Goal: Complete application form

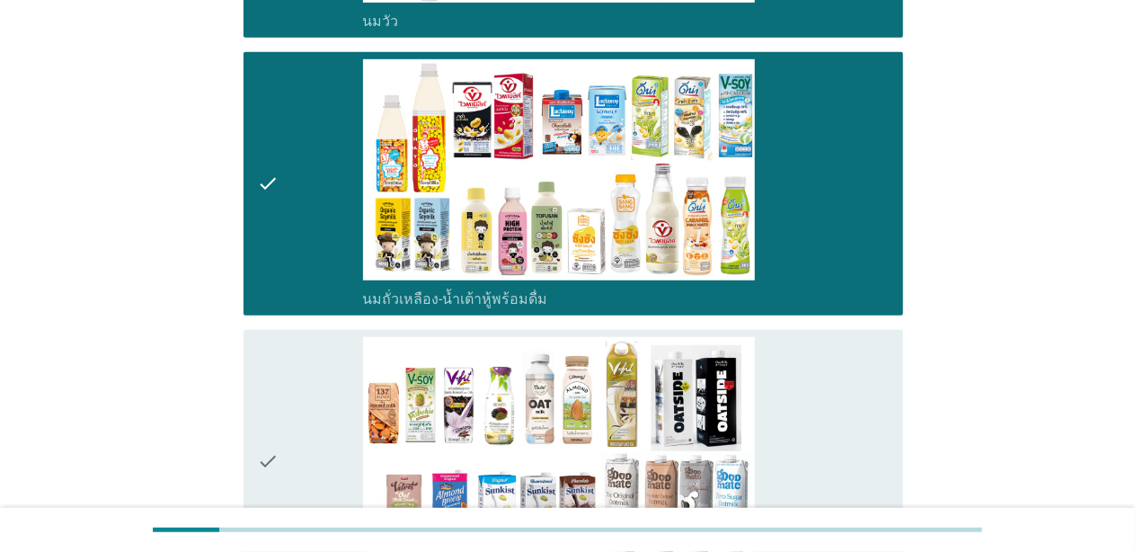
click at [316, 378] on div "check" at bounding box center [310, 461] width 105 height 249
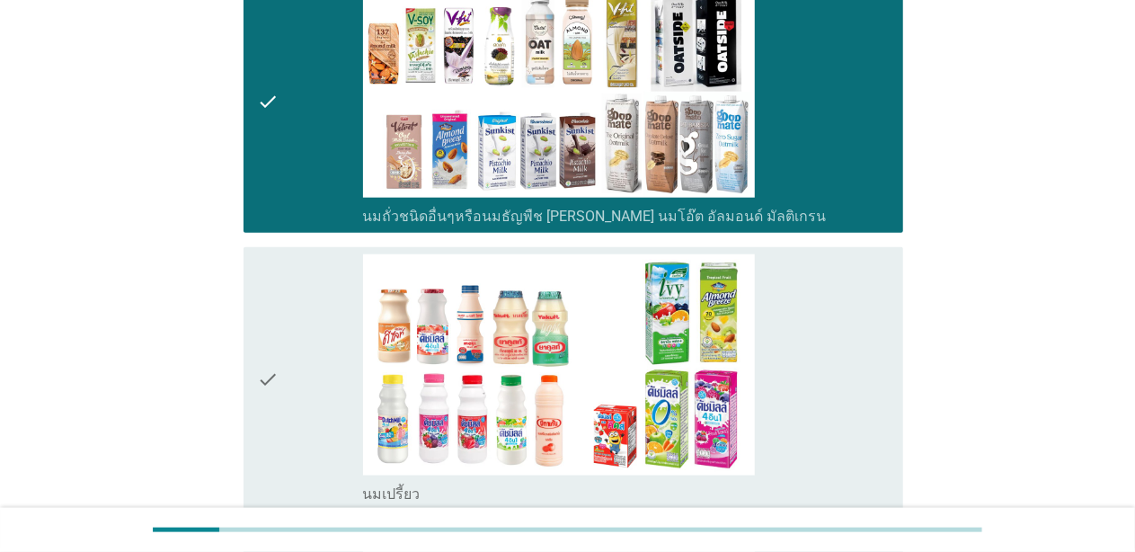
scroll to position [1169, 0]
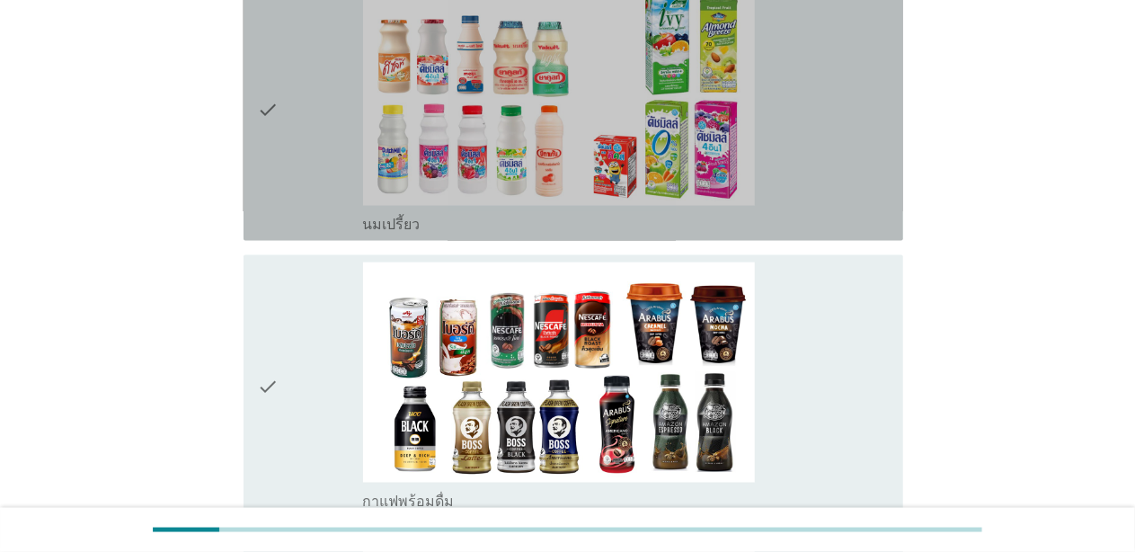
click at [331, 157] on div "check" at bounding box center [310, 109] width 105 height 249
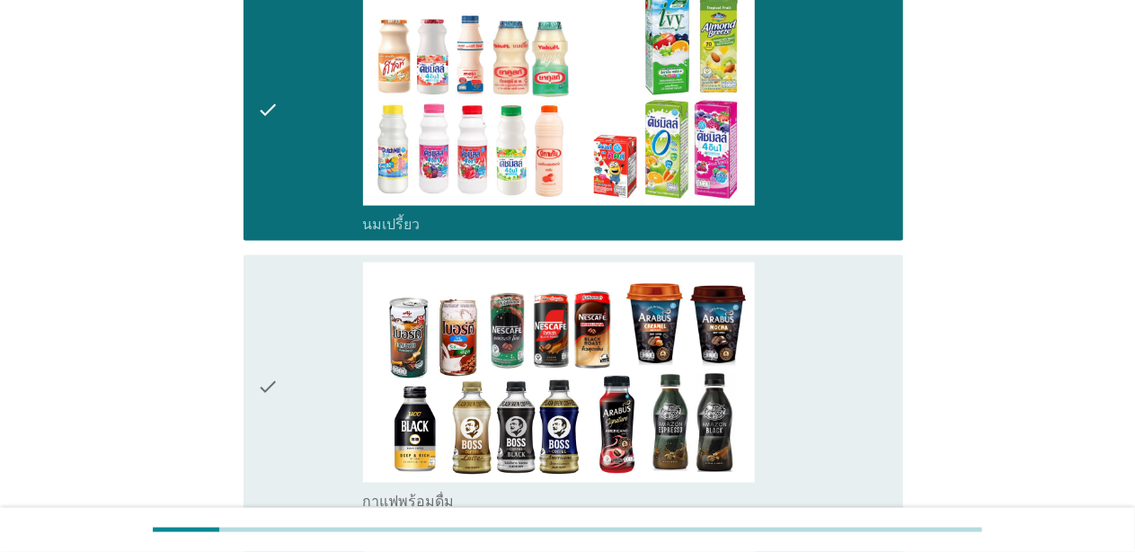
click at [282, 369] on div "check" at bounding box center [310, 386] width 105 height 249
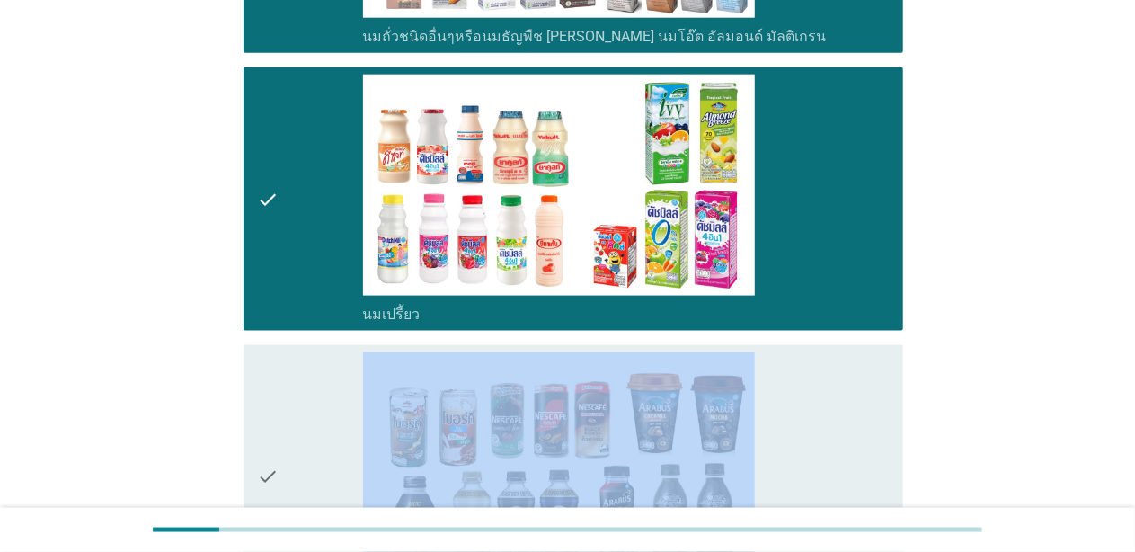
click at [318, 401] on div "check" at bounding box center [310, 476] width 105 height 249
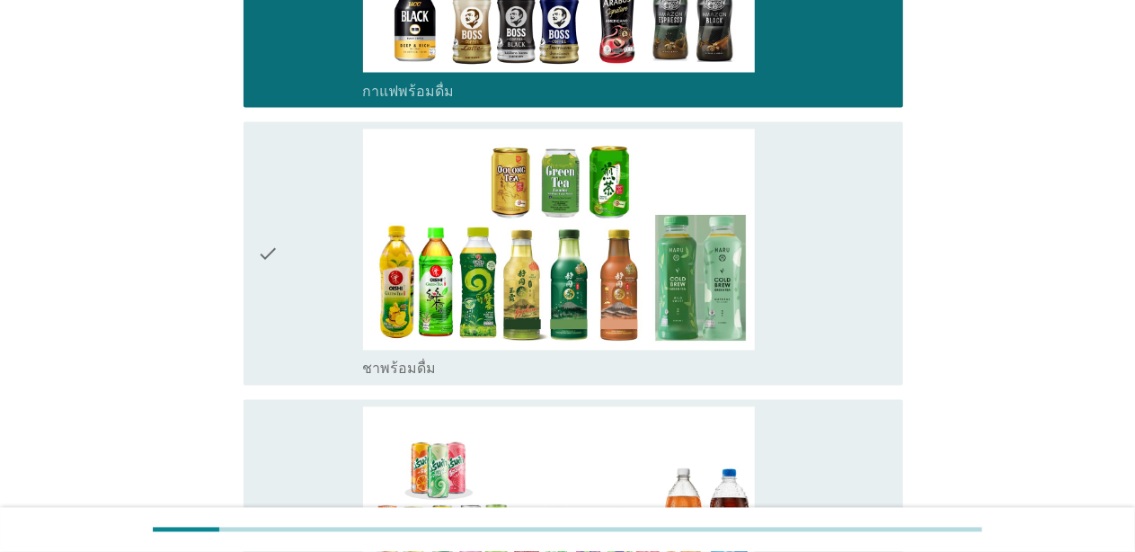
scroll to position [1708, 0]
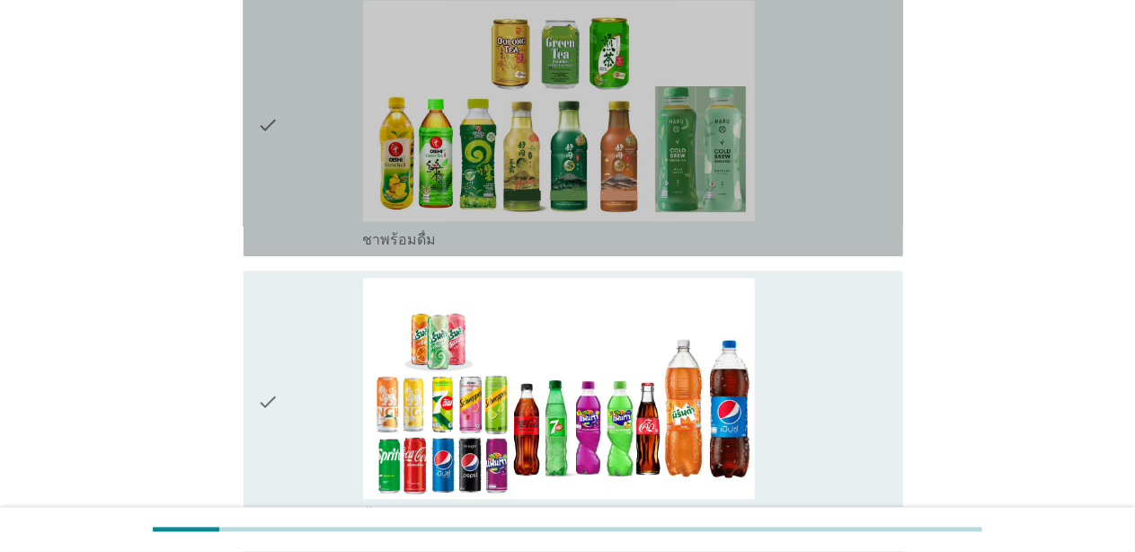
click at [340, 177] on div "check" at bounding box center [310, 124] width 105 height 249
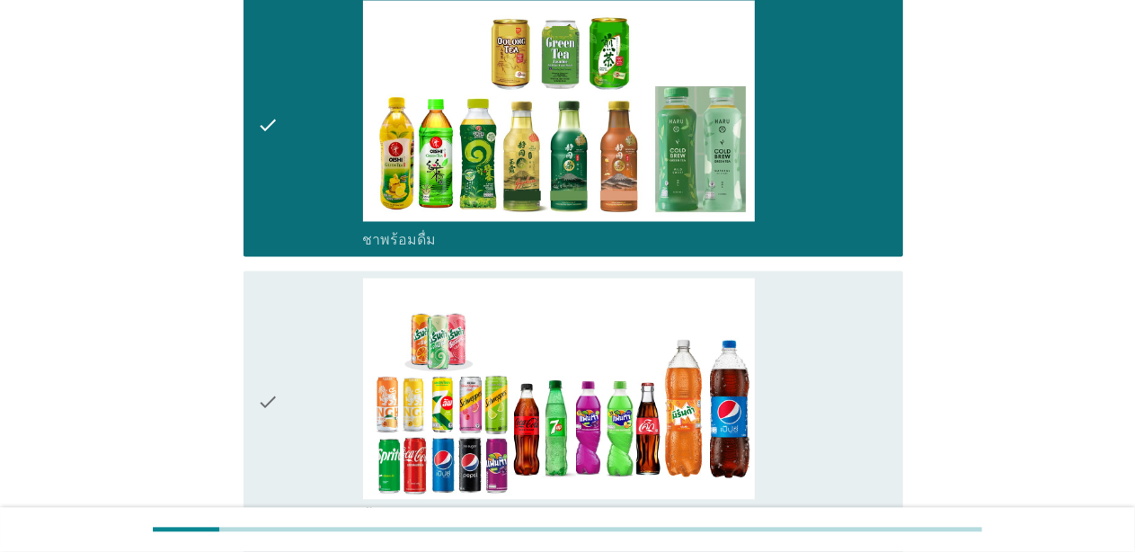
click at [301, 369] on div "check" at bounding box center [310, 402] width 105 height 249
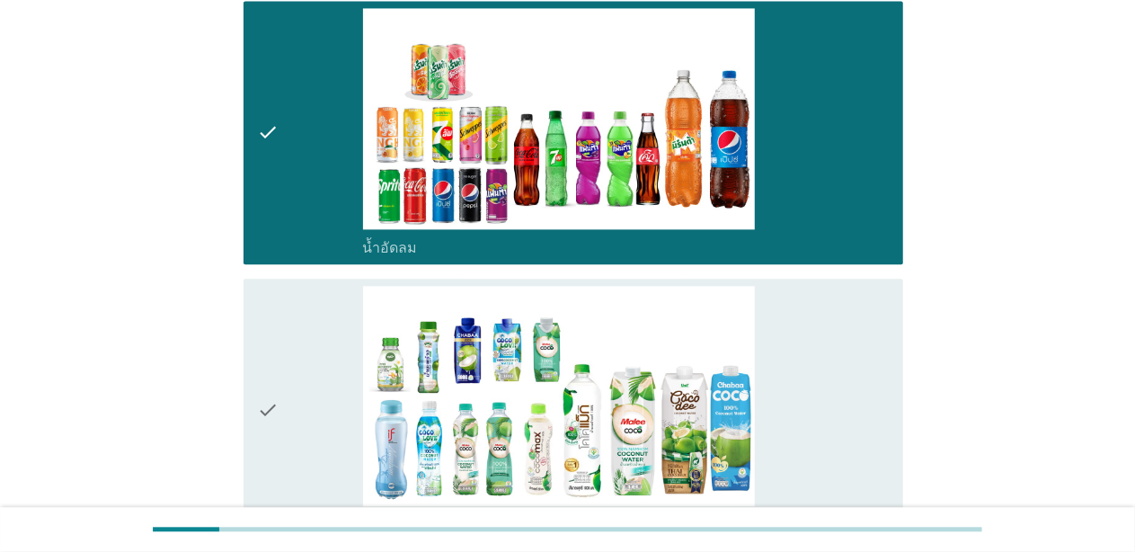
click at [297, 376] on div "check" at bounding box center [310, 410] width 105 height 249
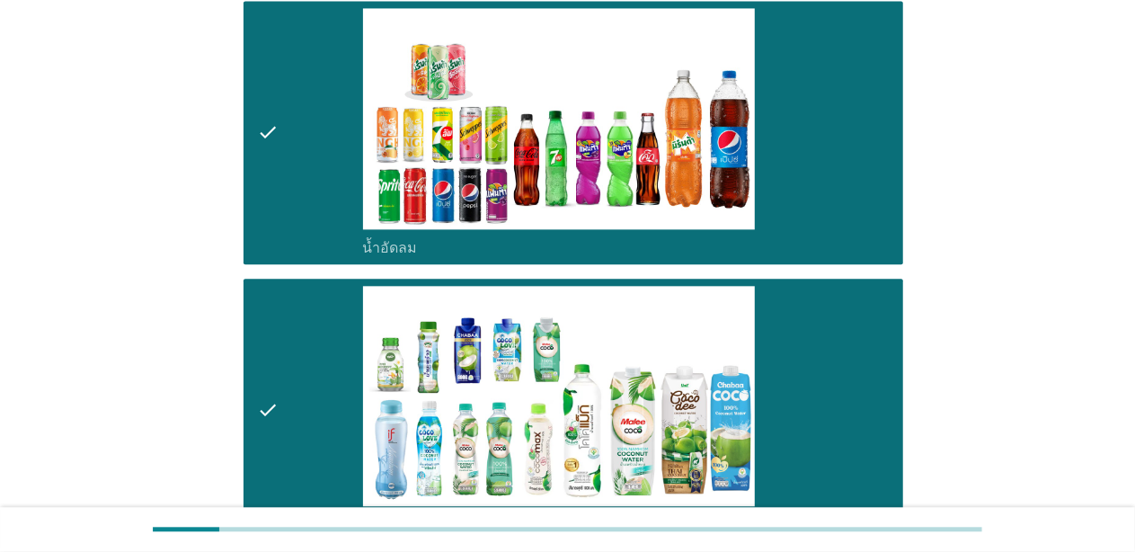
scroll to position [2337, 0]
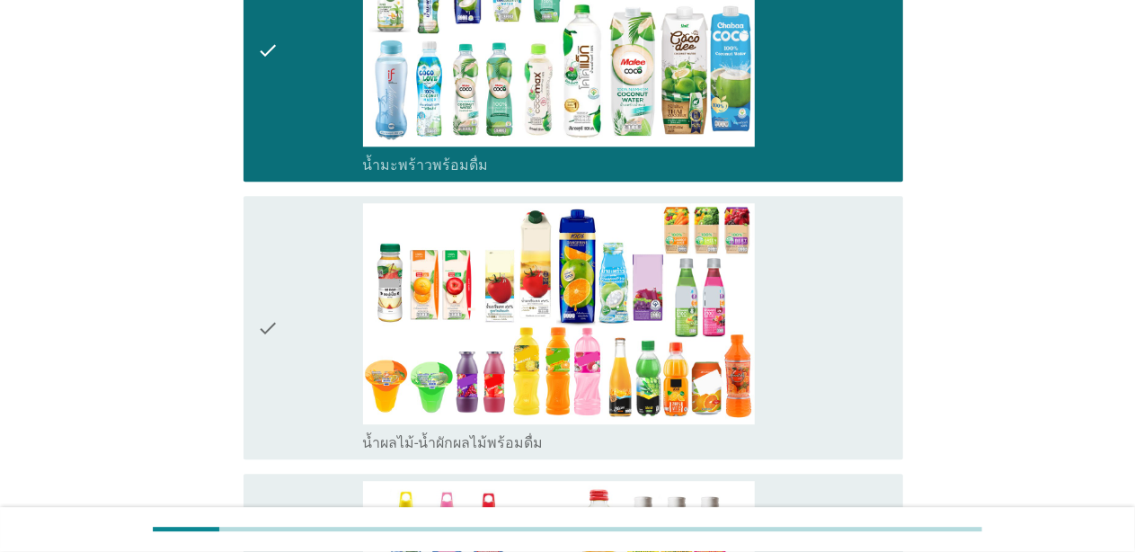
click at [296, 365] on div "check" at bounding box center [310, 327] width 105 height 249
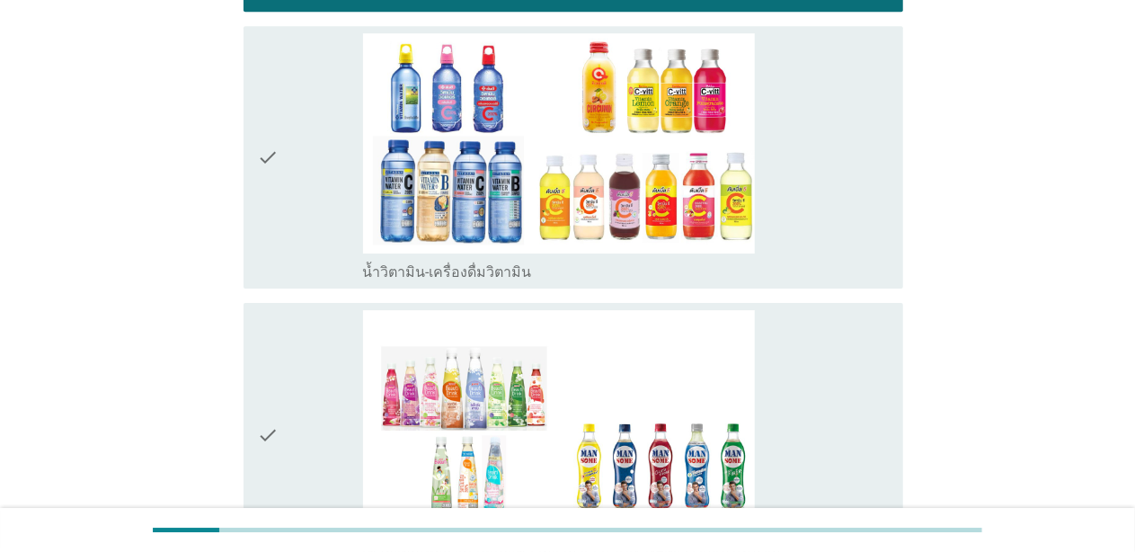
scroll to position [3056, 0]
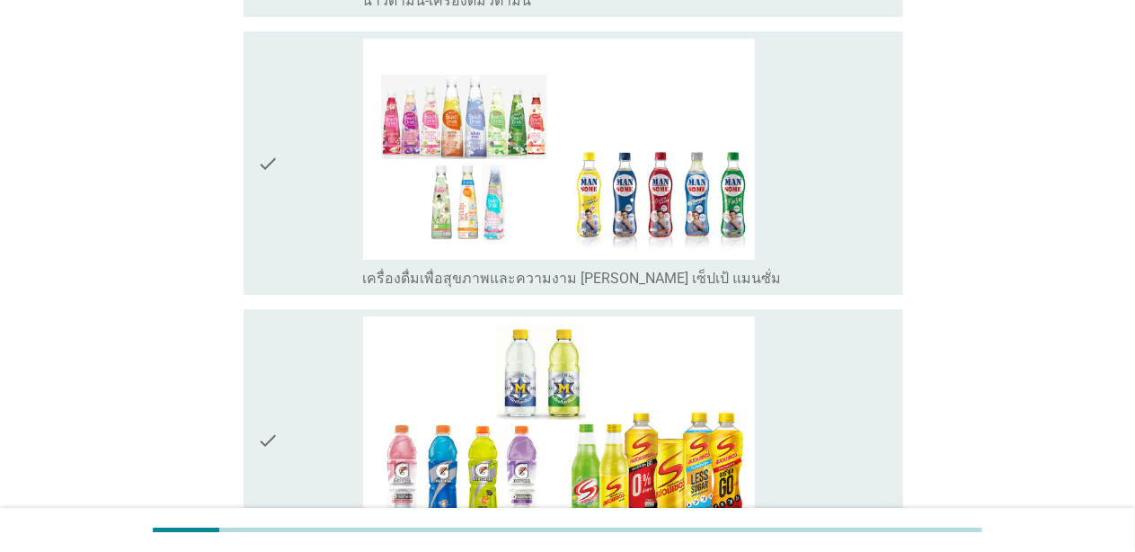
click at [316, 187] on div "check" at bounding box center [310, 163] width 105 height 249
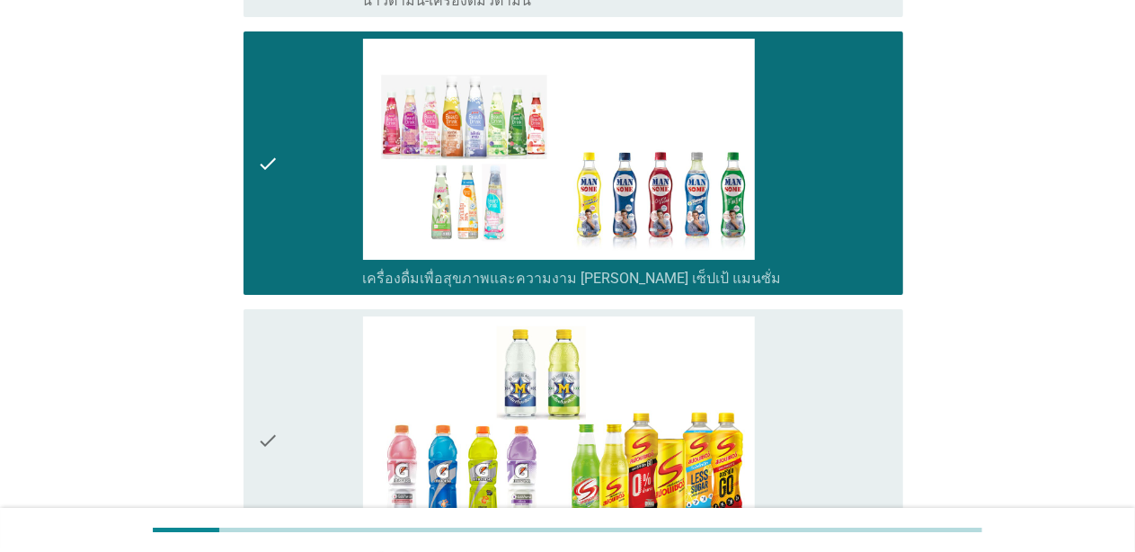
click at [286, 431] on div "check" at bounding box center [310, 440] width 105 height 249
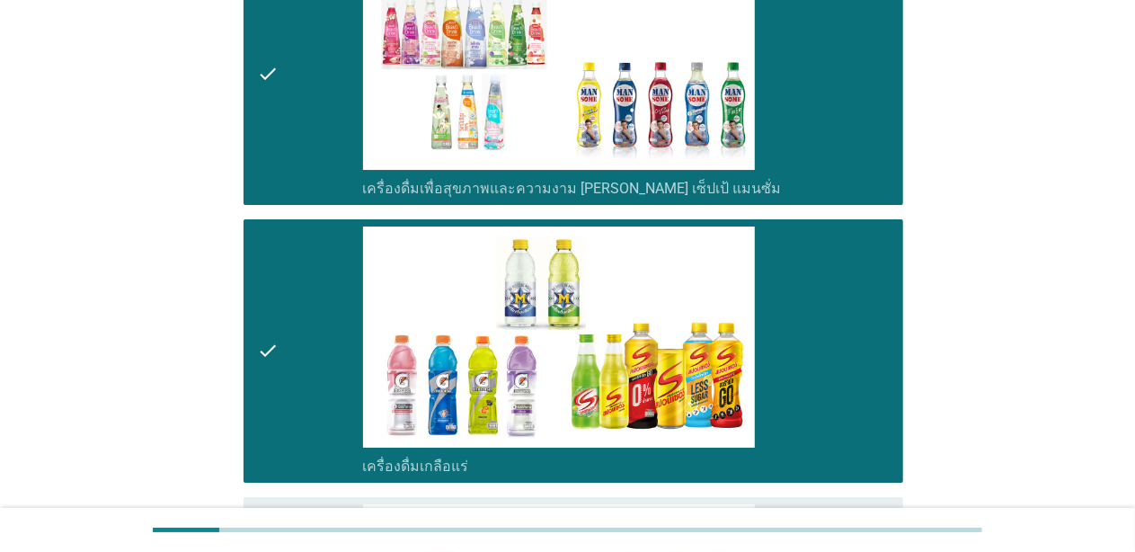
scroll to position [3416, 0]
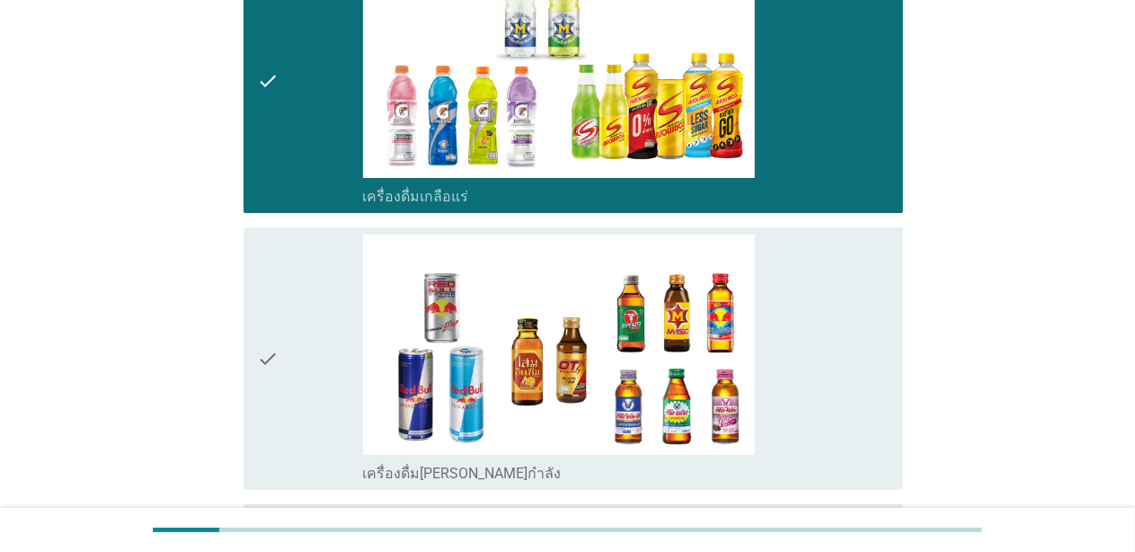
click at [289, 409] on div "check" at bounding box center [310, 359] width 105 height 249
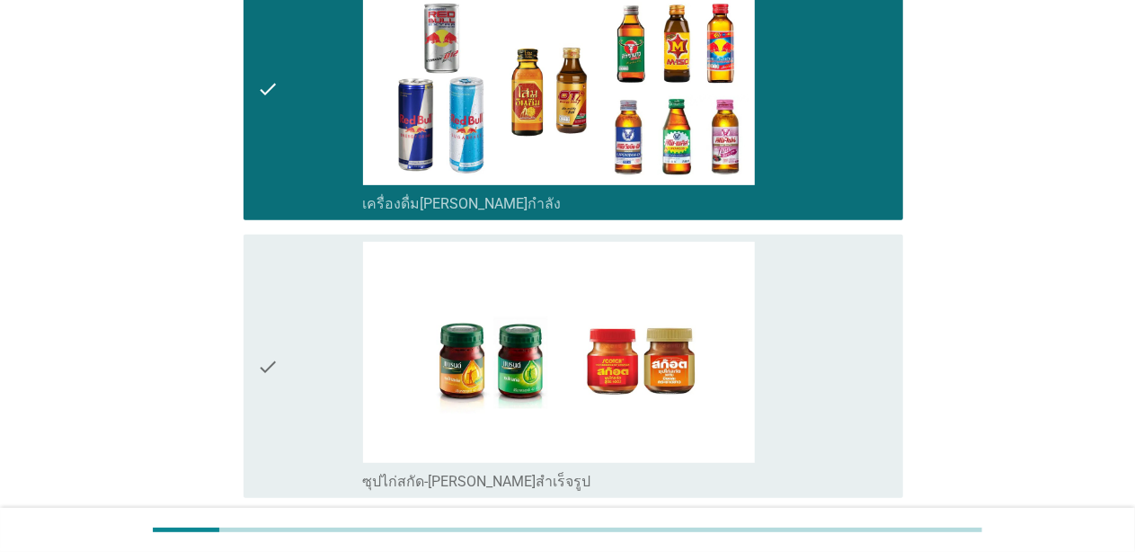
click at [294, 354] on div "check" at bounding box center [310, 366] width 105 height 249
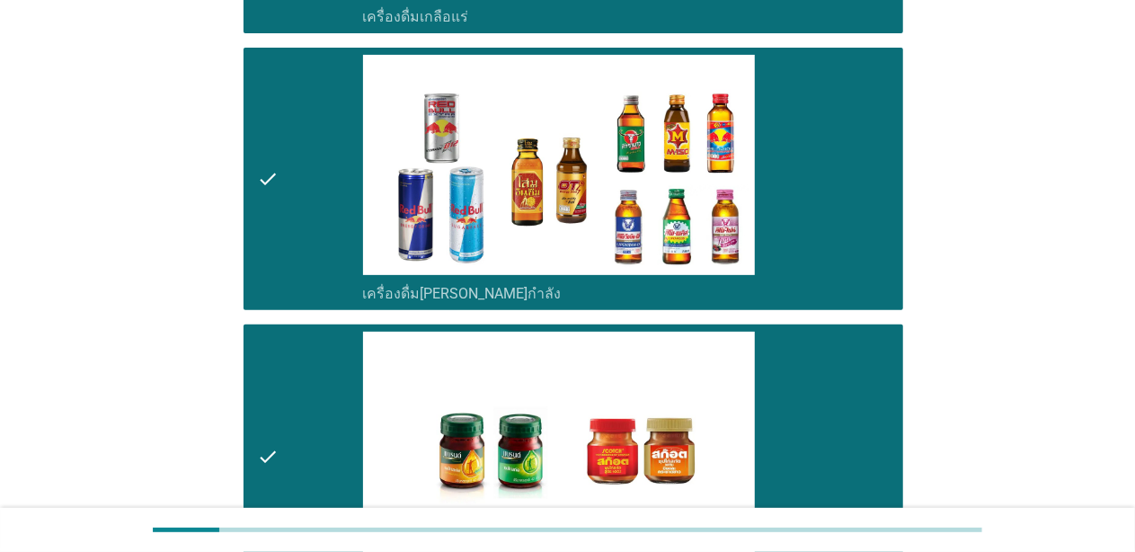
scroll to position [3797, 0]
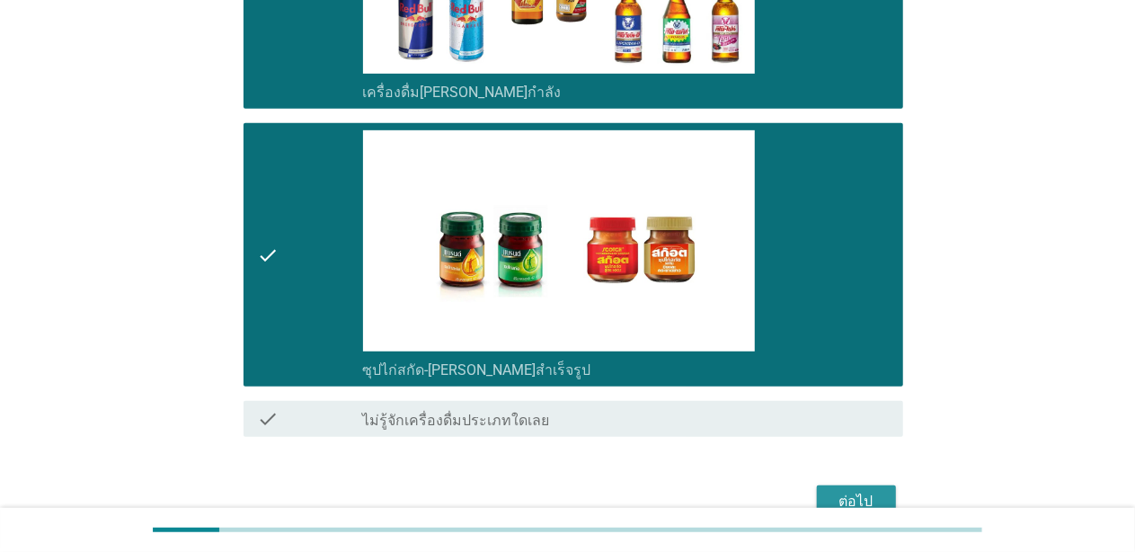
click at [869, 491] on div "ต่อไป" at bounding box center [856, 502] width 50 height 22
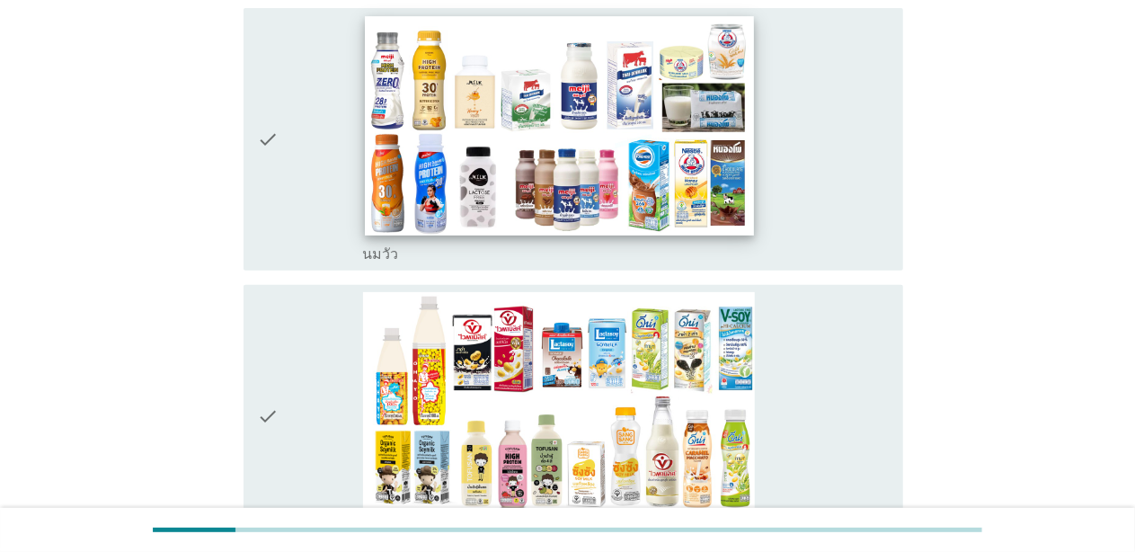
scroll to position [180, 0]
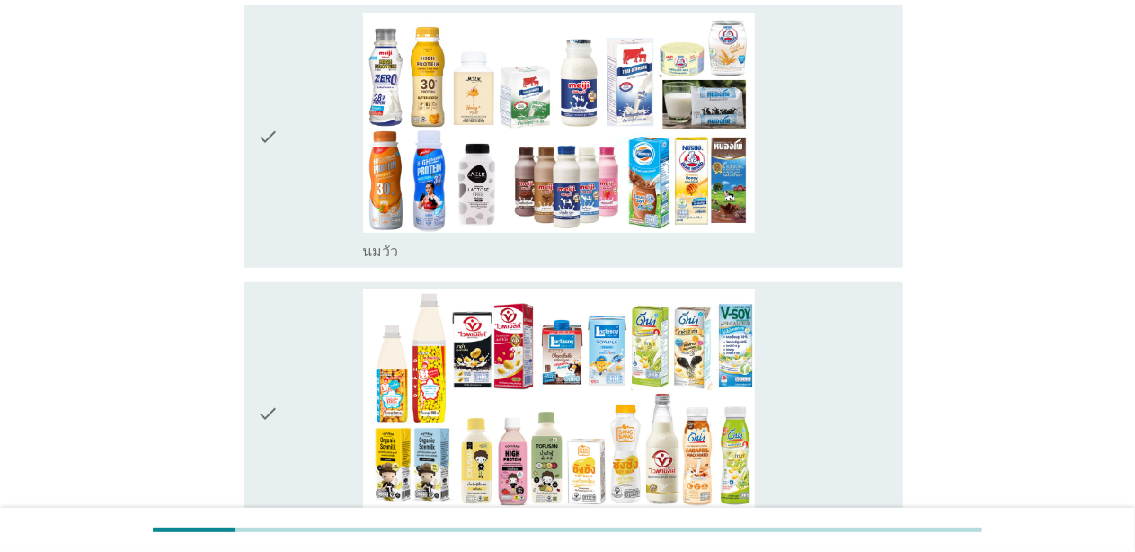
click at [269, 389] on icon "check" at bounding box center [269, 413] width 22 height 249
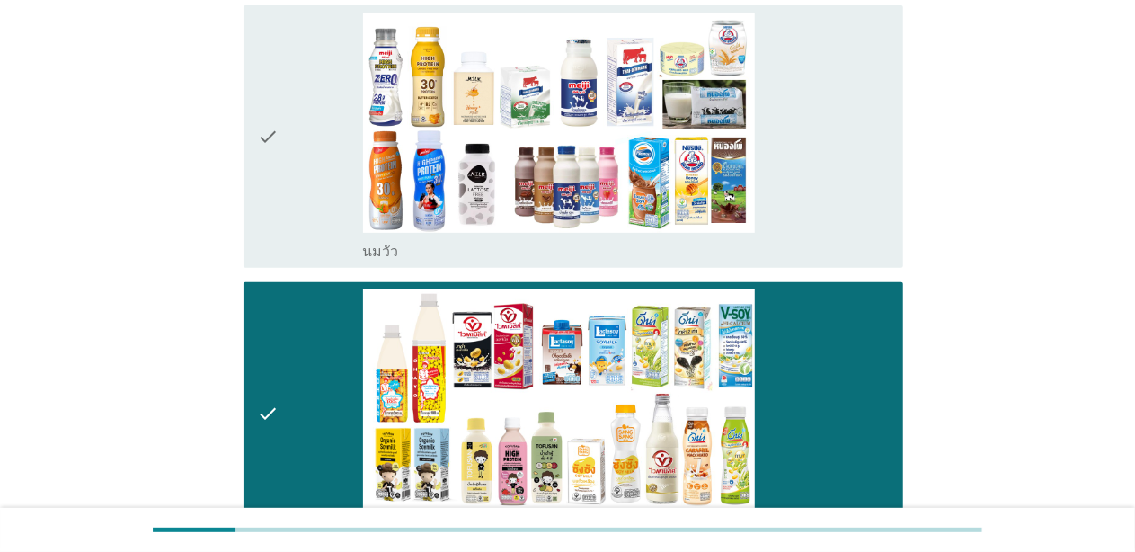
scroll to position [719, 0]
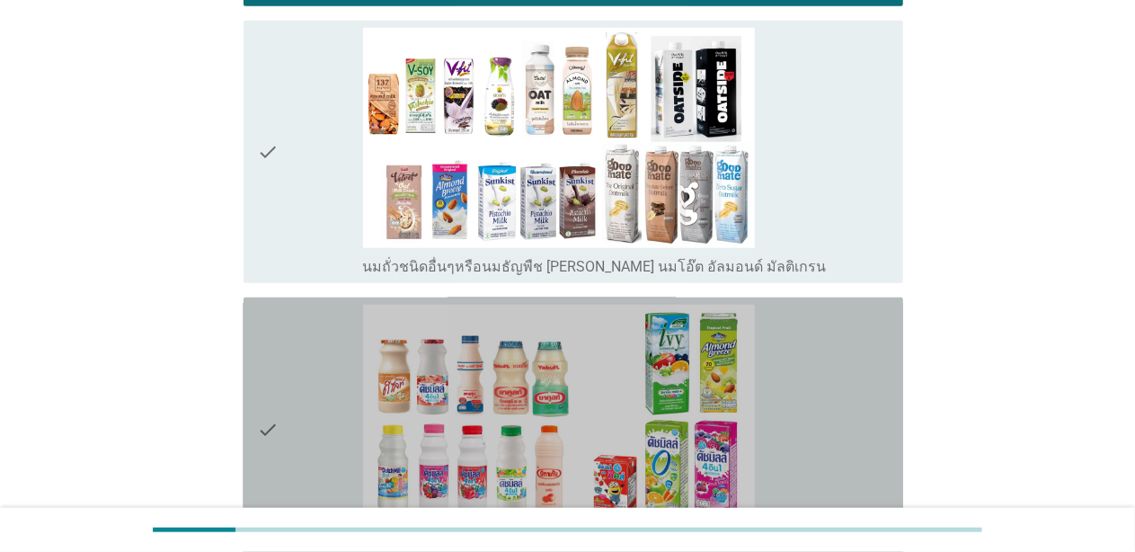
click at [270, 386] on icon "check" at bounding box center [269, 429] width 22 height 249
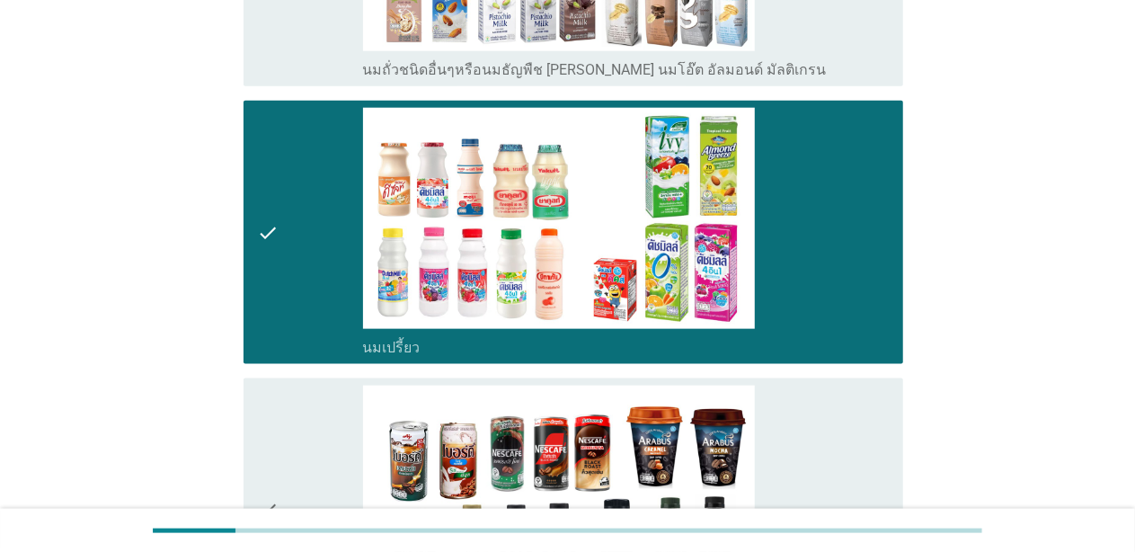
scroll to position [899, 0]
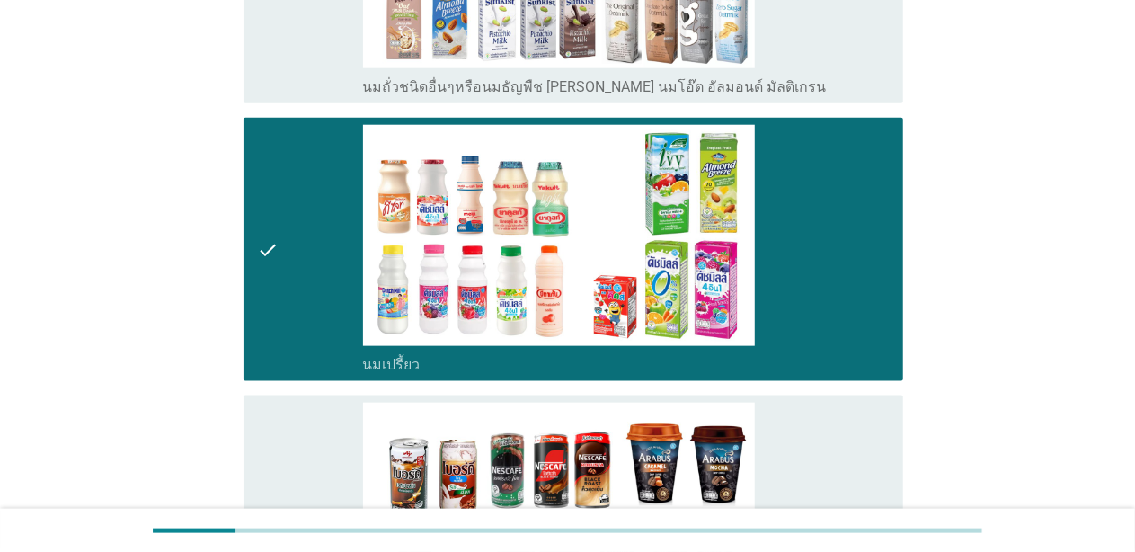
click at [270, 430] on icon "check" at bounding box center [269, 527] width 22 height 249
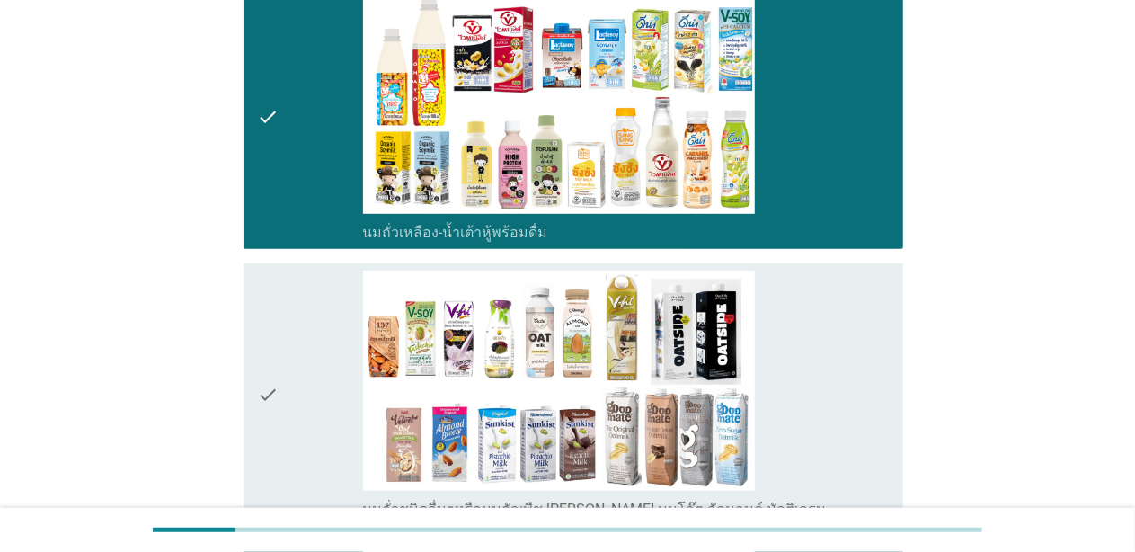
scroll to position [180, 0]
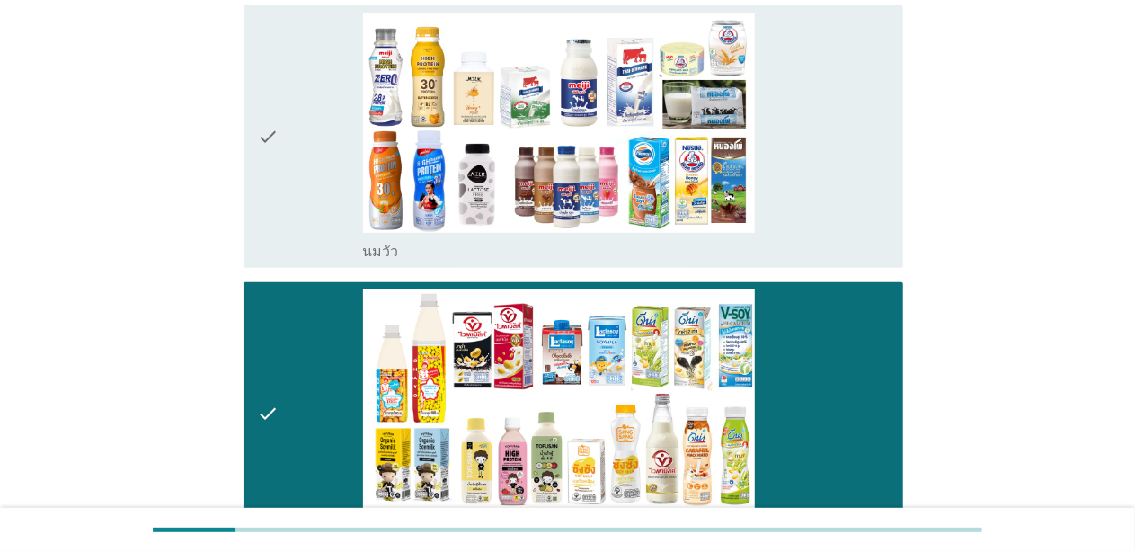
click at [297, 128] on div "check" at bounding box center [310, 137] width 105 height 249
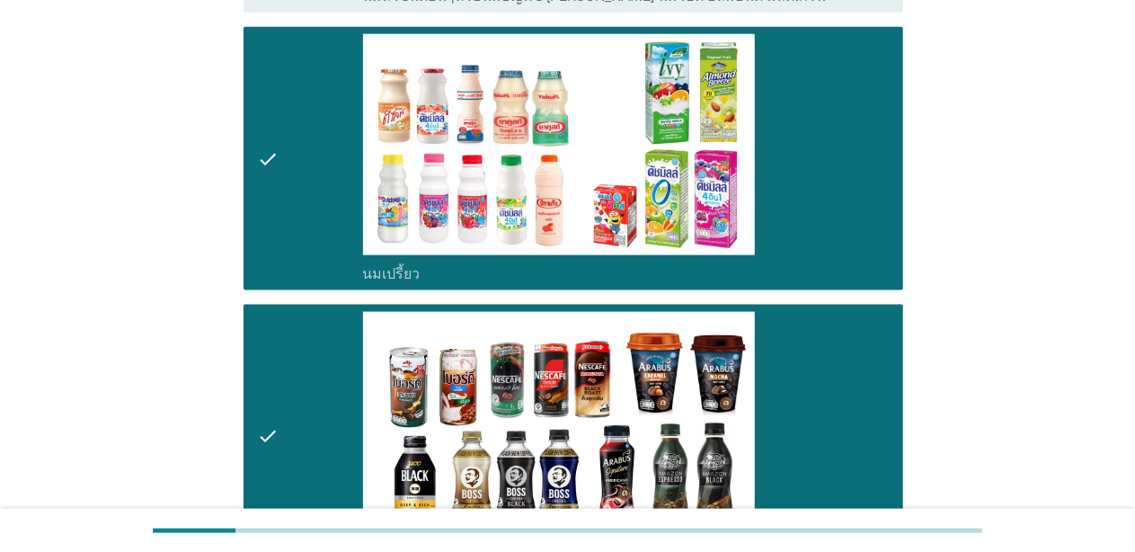
scroll to position [1348, 0]
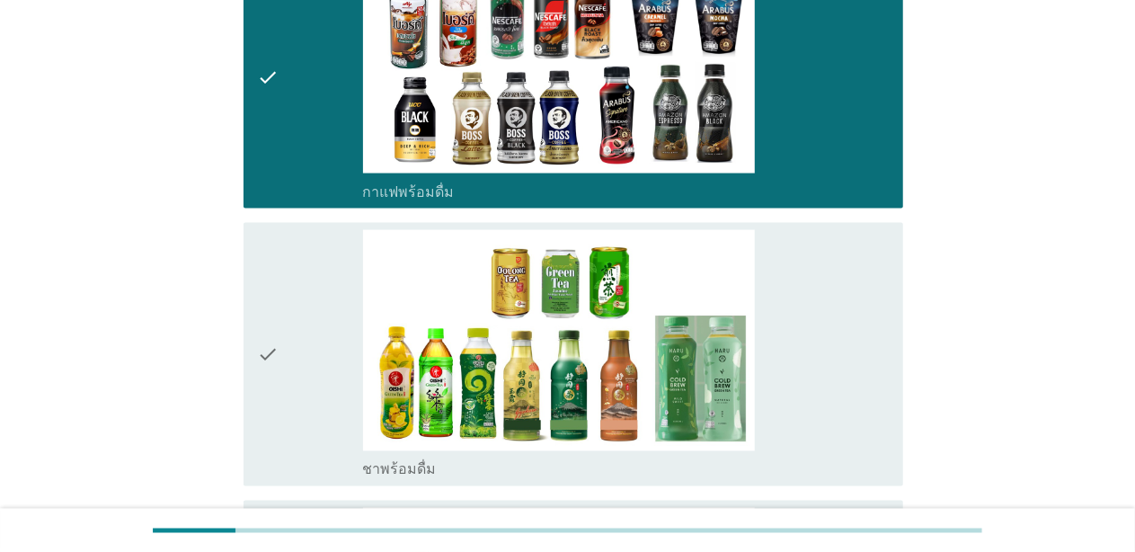
click at [307, 254] on div "check" at bounding box center [310, 354] width 105 height 249
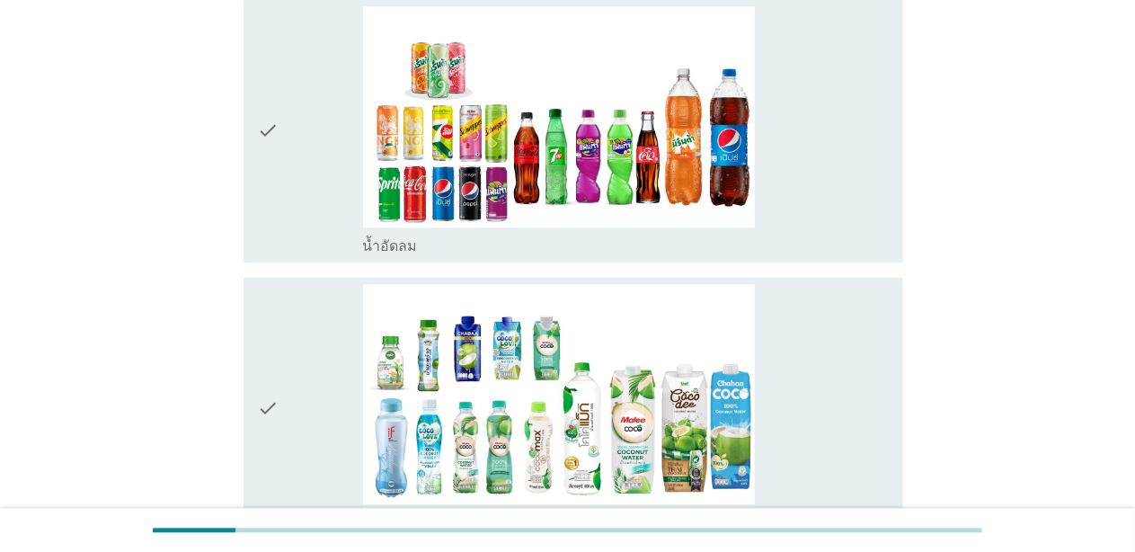
scroll to position [1888, 0]
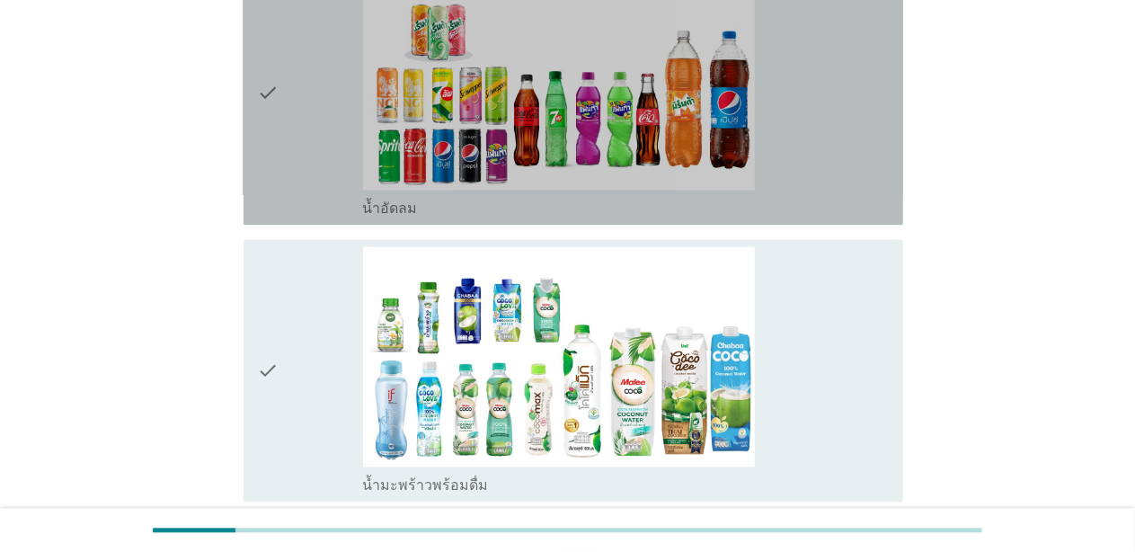
click at [307, 150] on div "check" at bounding box center [310, 93] width 105 height 249
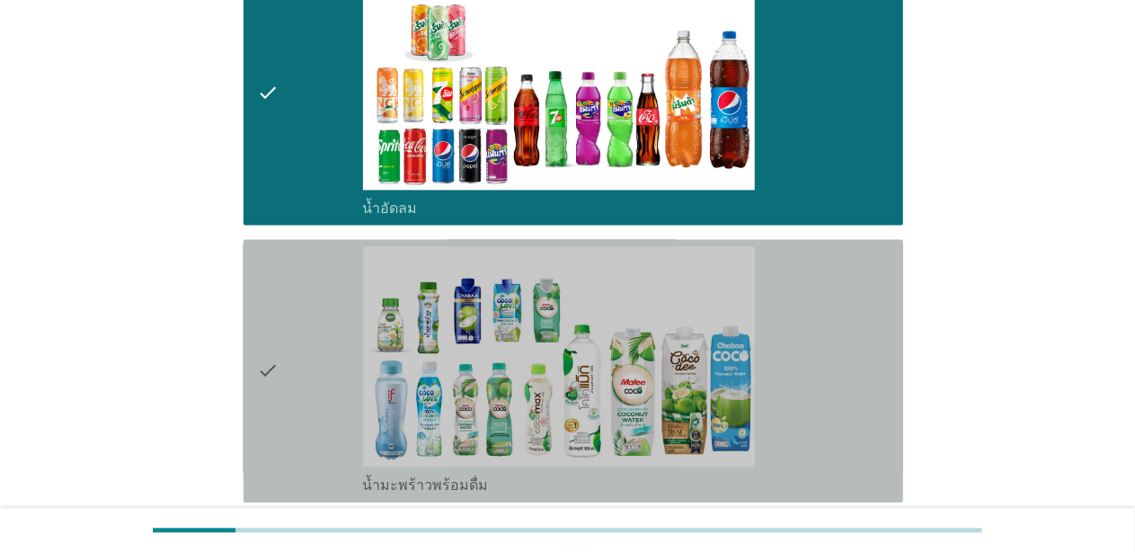
click at [313, 396] on div "check" at bounding box center [310, 370] width 105 height 249
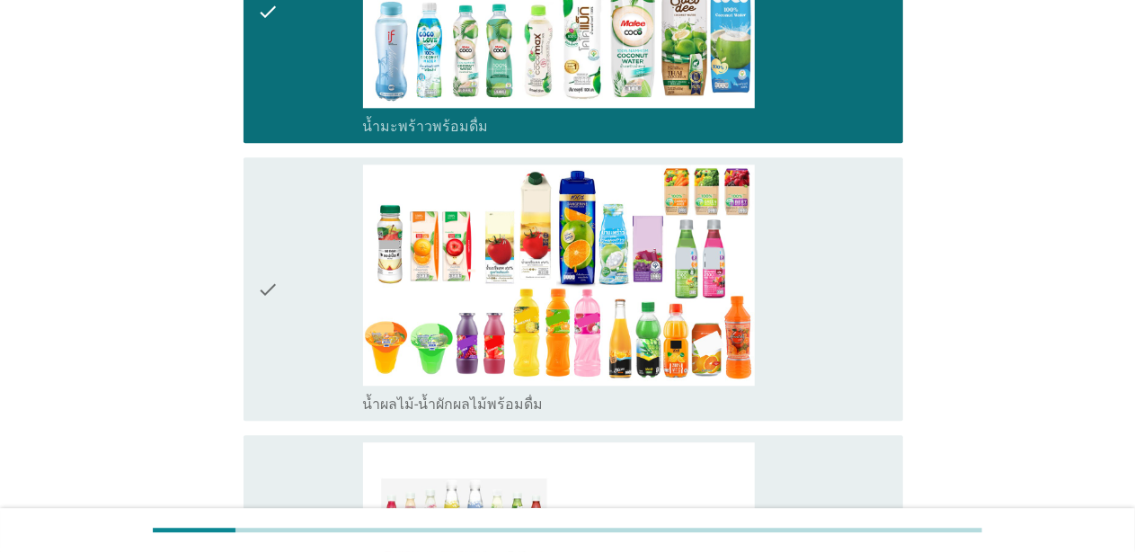
scroll to position [2247, 0]
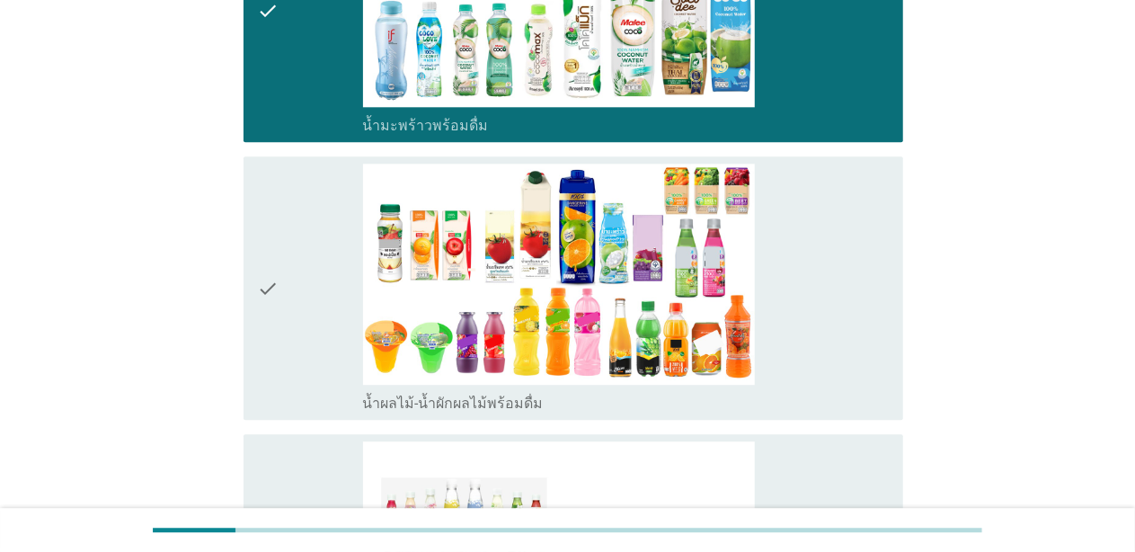
click at [299, 305] on div "check" at bounding box center [310, 288] width 105 height 249
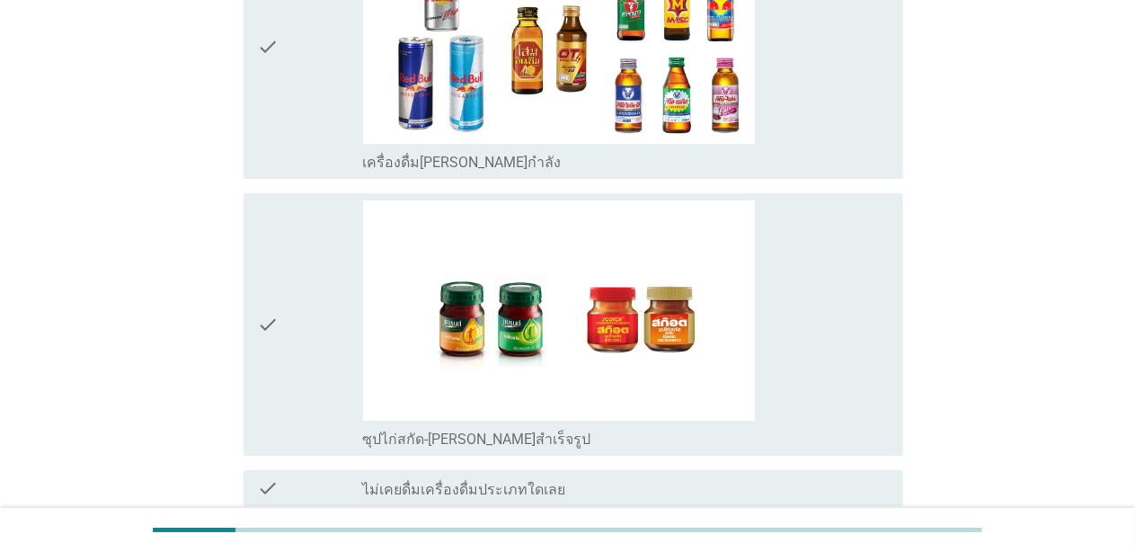
scroll to position [3326, 0]
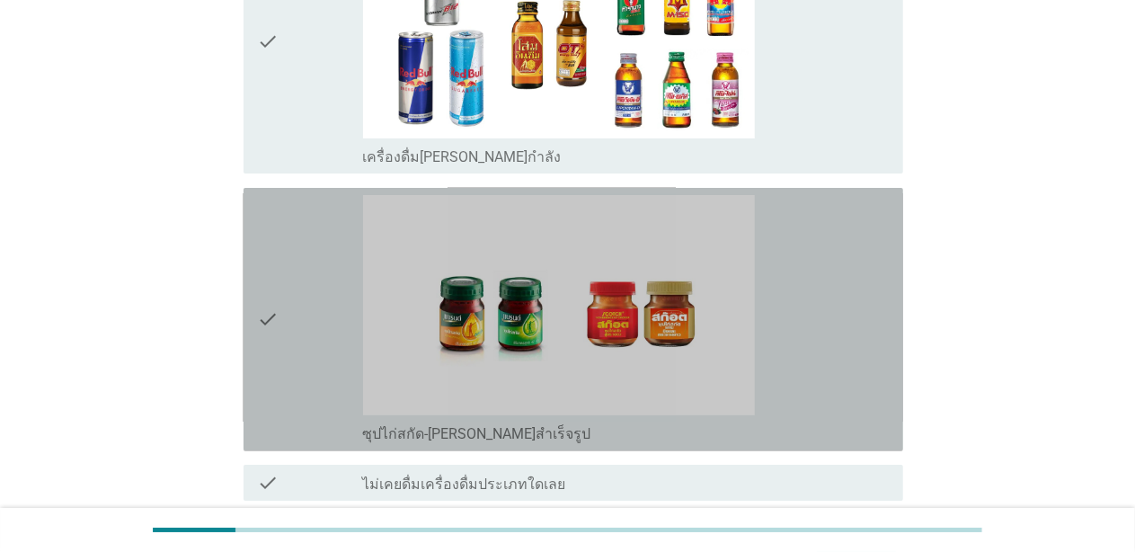
click at [298, 301] on div "check" at bounding box center [310, 319] width 105 height 249
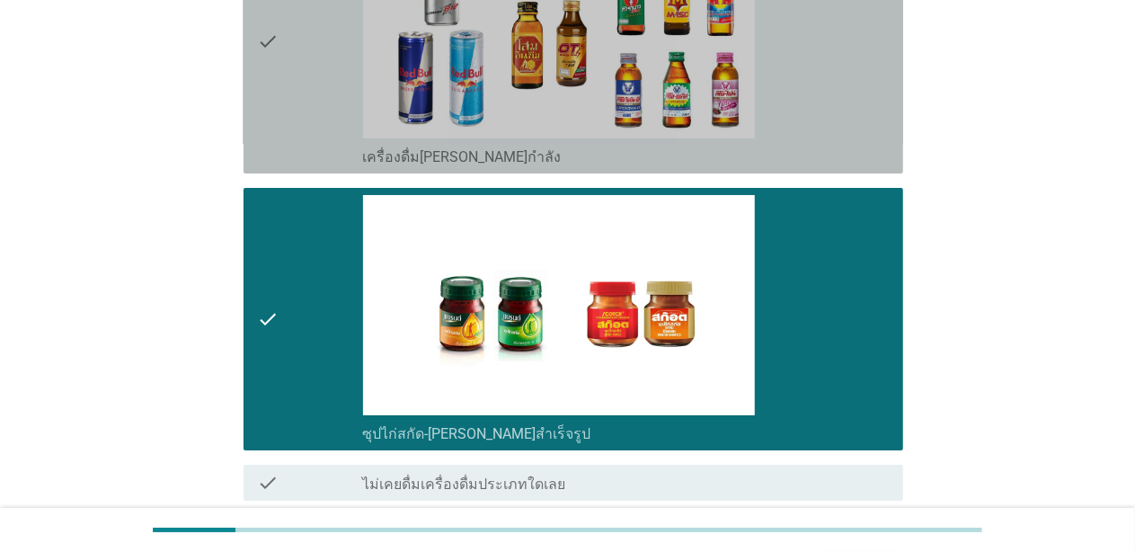
click at [313, 93] on div "check" at bounding box center [310, 41] width 105 height 249
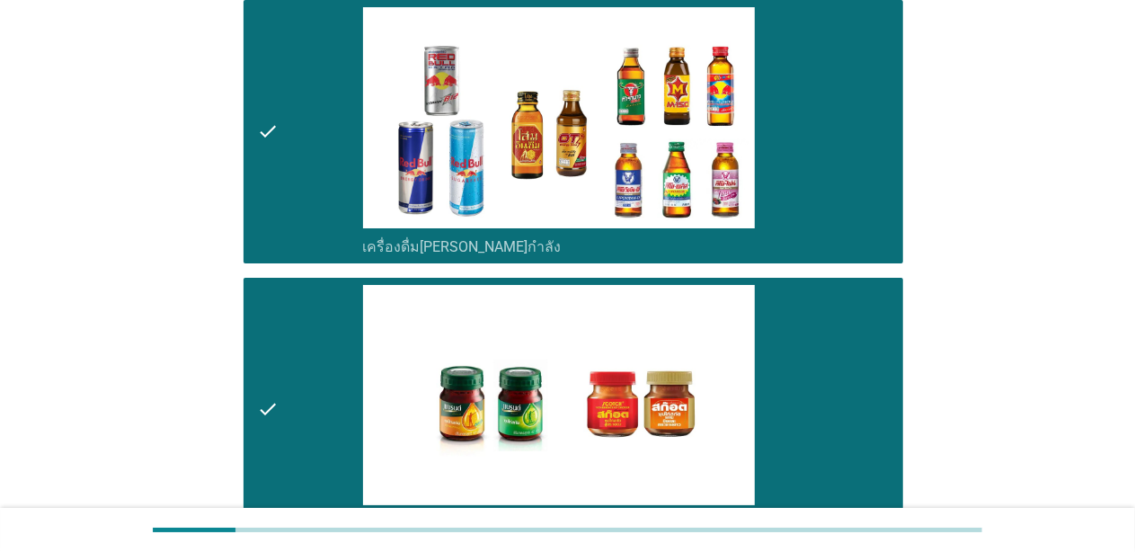
scroll to position [2876, 0]
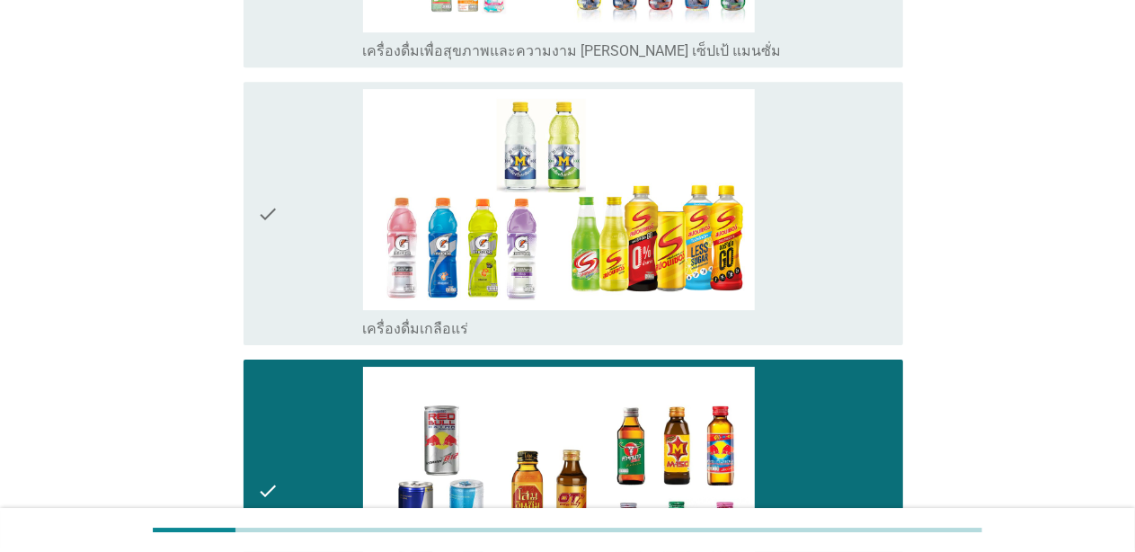
click at [324, 112] on div "check" at bounding box center [310, 213] width 105 height 249
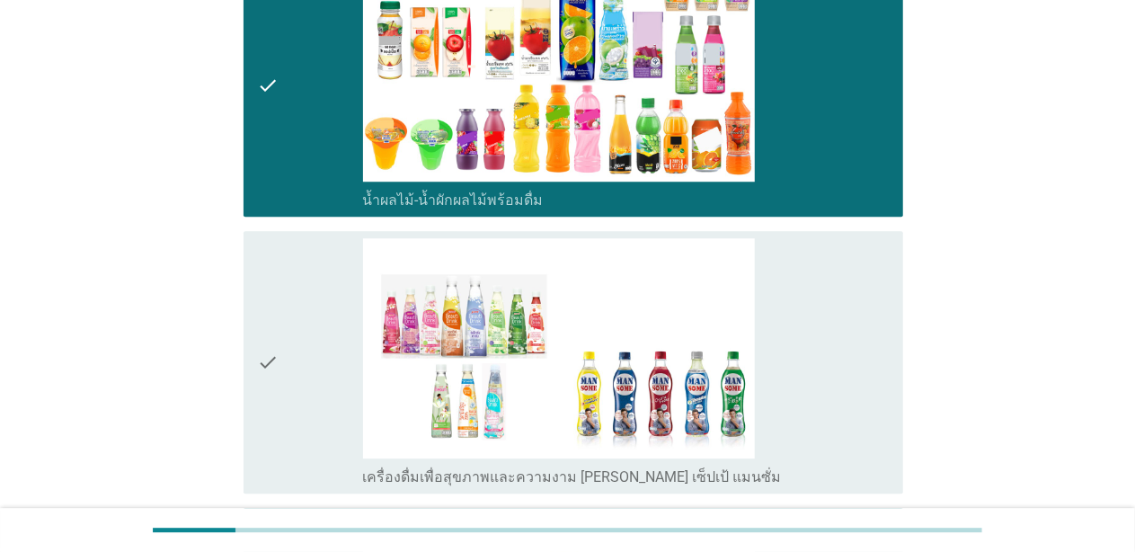
scroll to position [2427, 0]
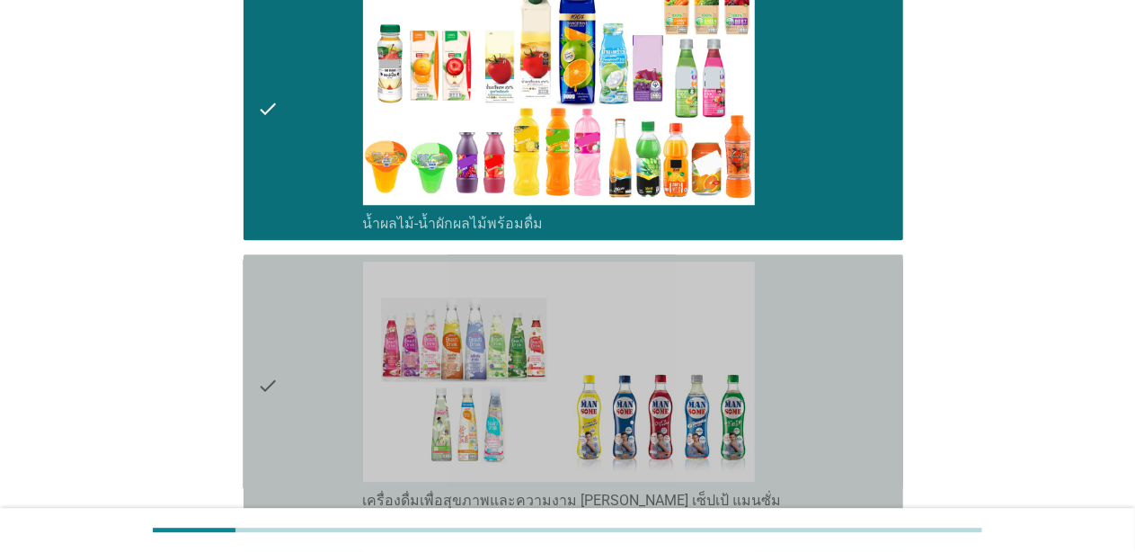
click at [307, 413] on div "check" at bounding box center [310, 386] width 105 height 249
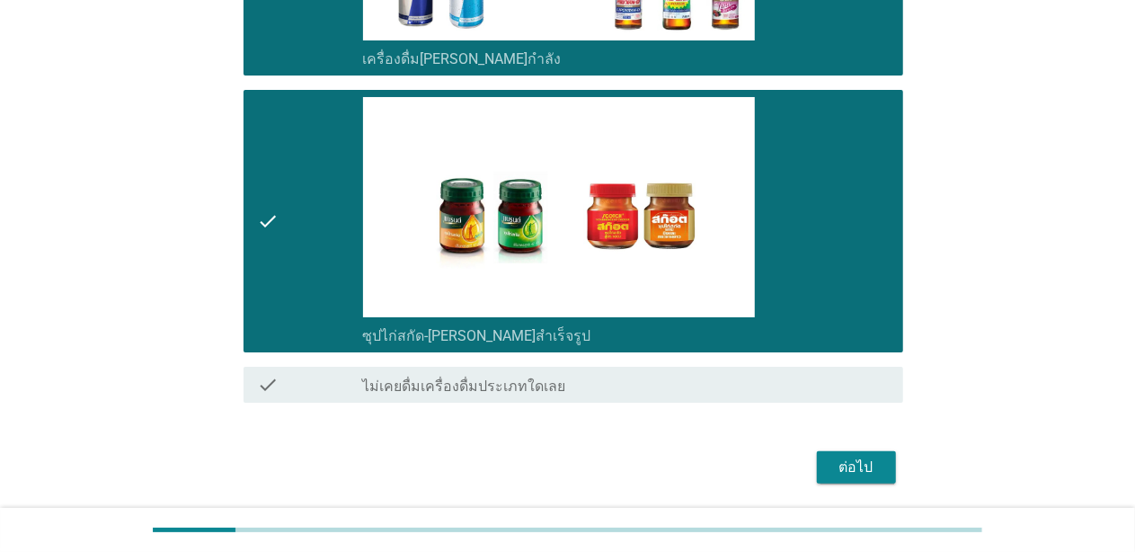
scroll to position [3480, 0]
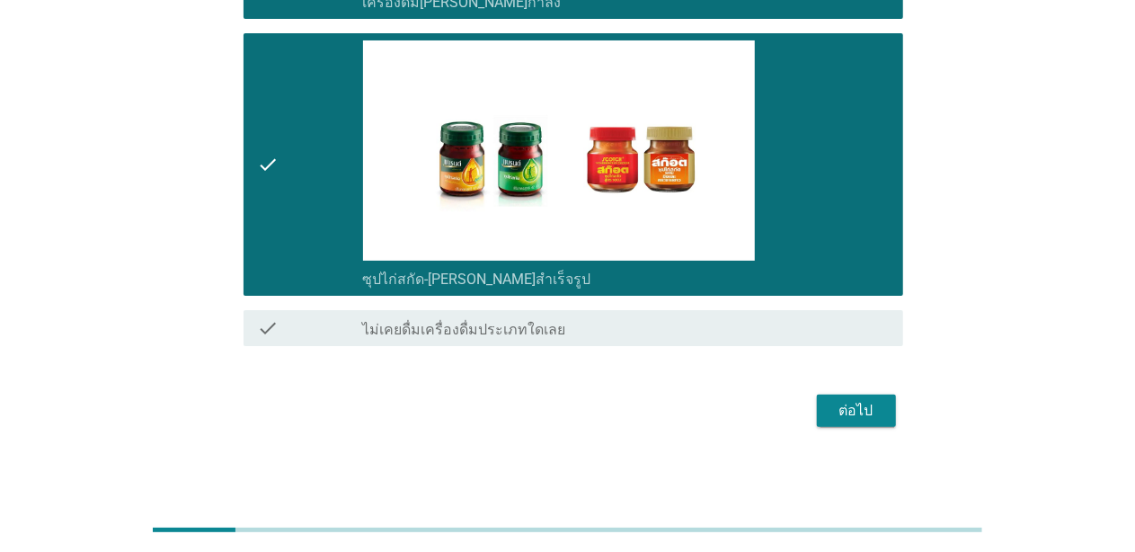
click at [874, 407] on div "ต่อไป" at bounding box center [856, 411] width 50 height 22
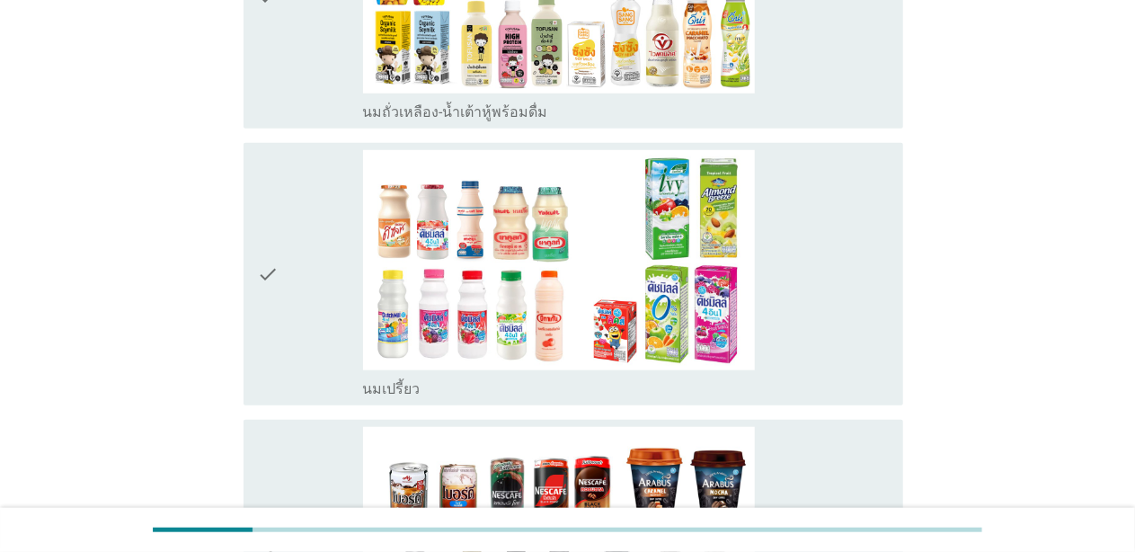
scroll to position [809, 0]
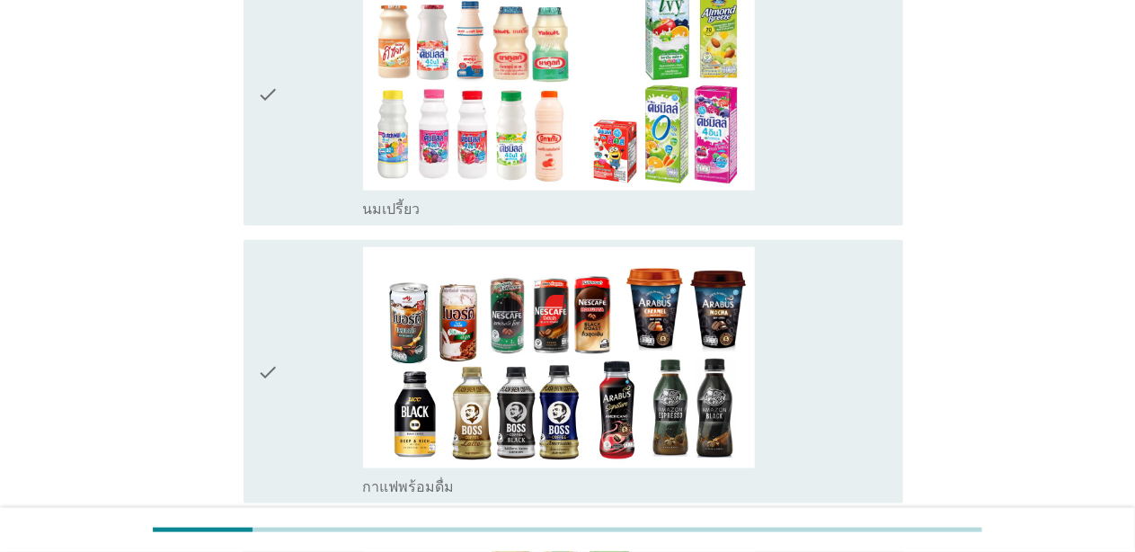
click at [266, 144] on icon "check" at bounding box center [269, 94] width 22 height 249
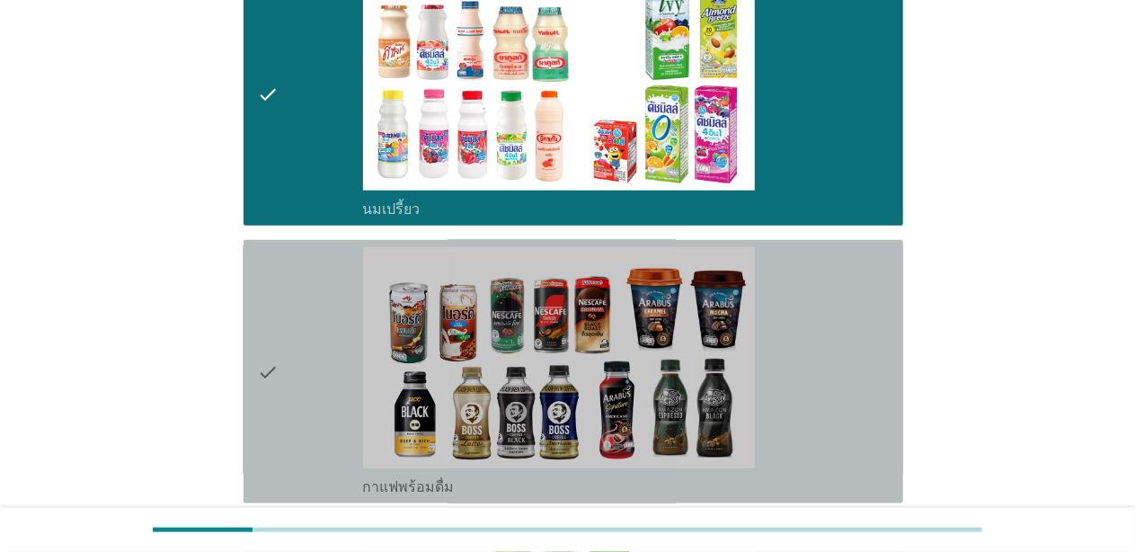
click at [285, 343] on div "check" at bounding box center [310, 371] width 105 height 249
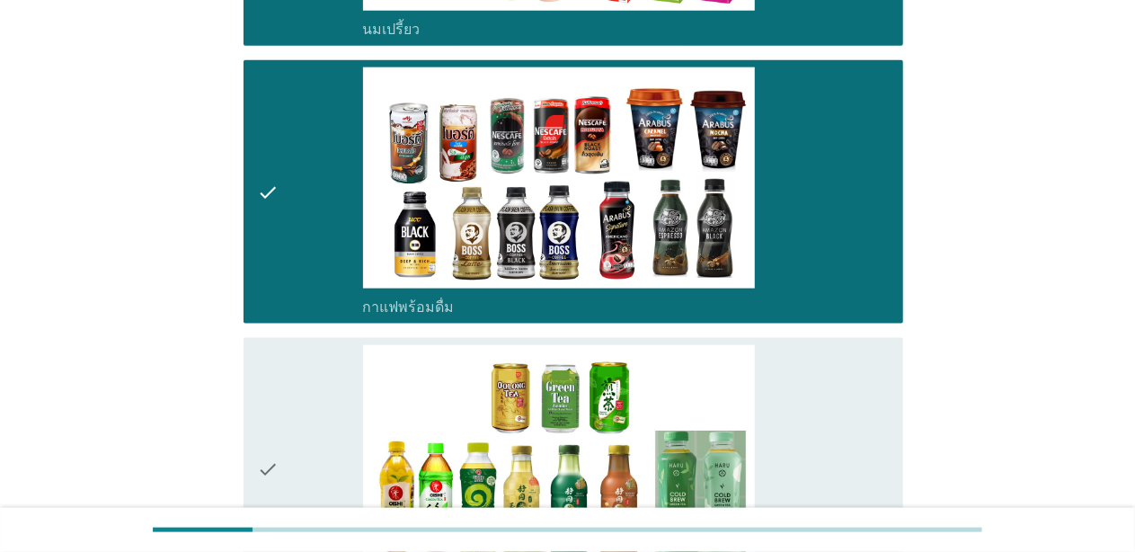
scroll to position [1169, 0]
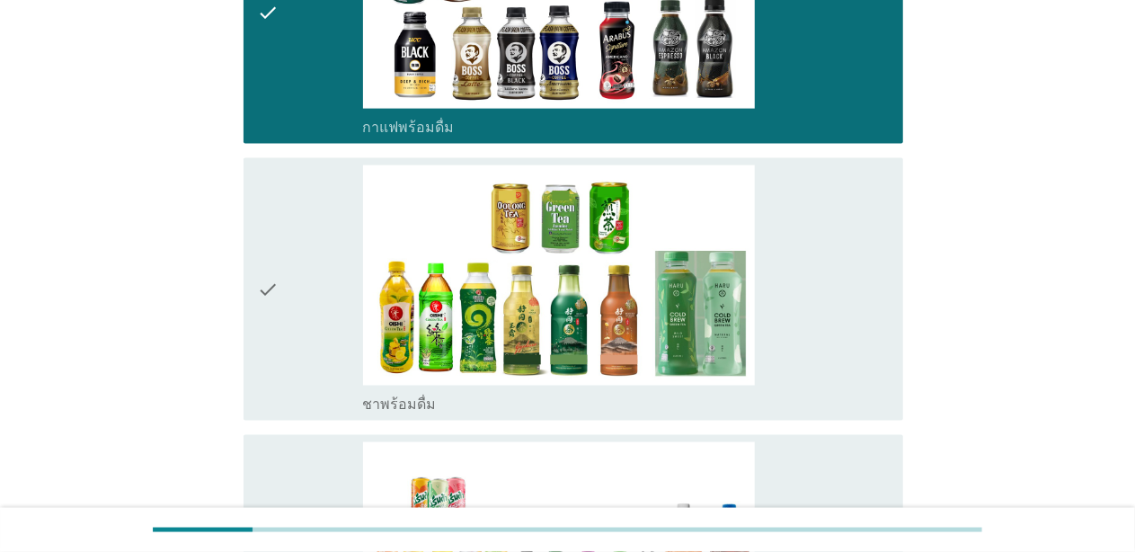
click at [275, 241] on icon "check" at bounding box center [269, 289] width 22 height 249
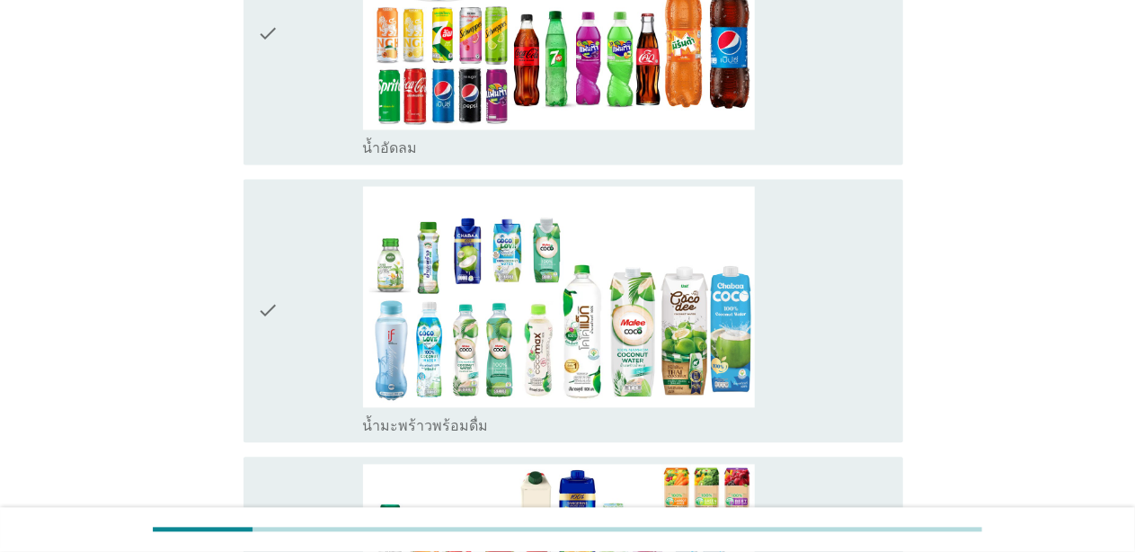
scroll to position [1708, 0]
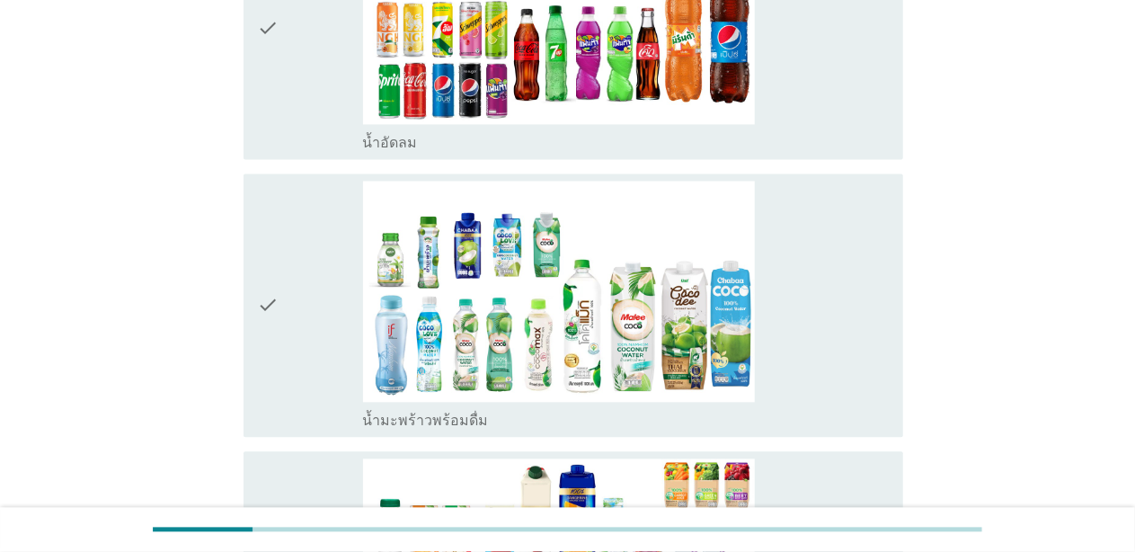
click at [291, 357] on div "check" at bounding box center [310, 305] width 105 height 249
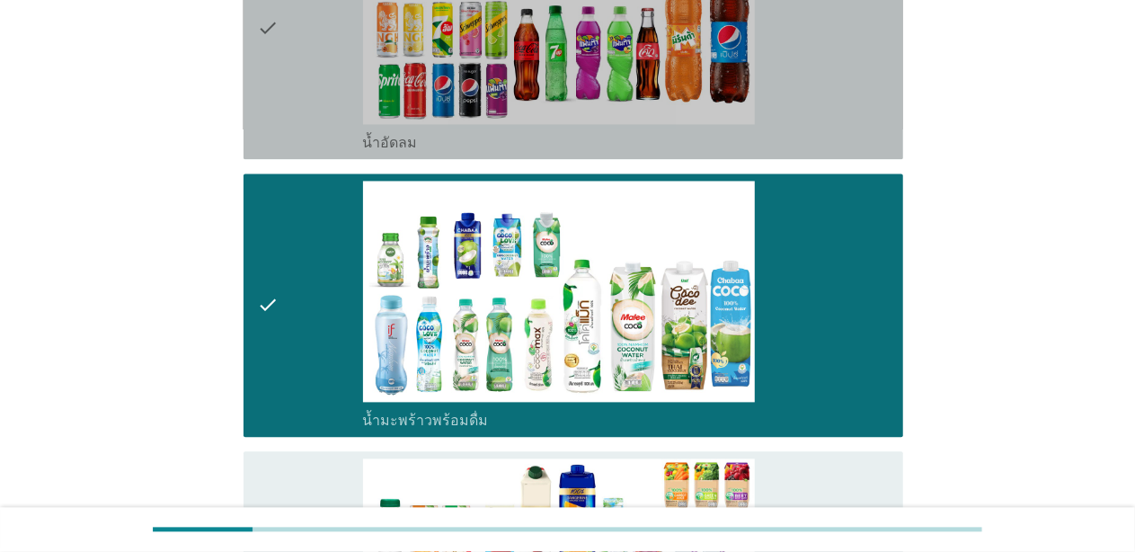
click at [317, 72] on div "check" at bounding box center [310, 27] width 105 height 249
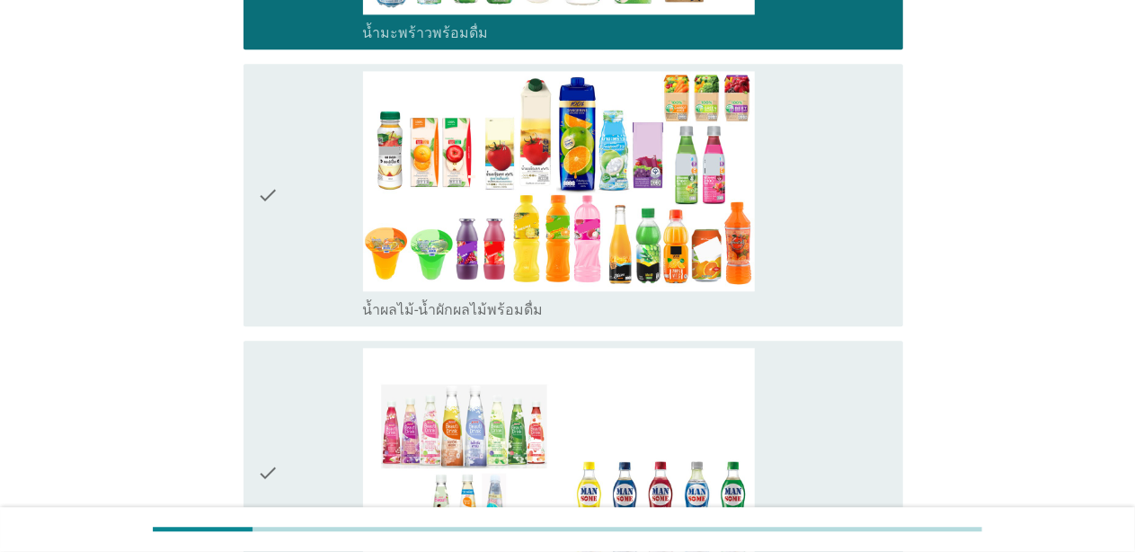
scroll to position [1798, 0]
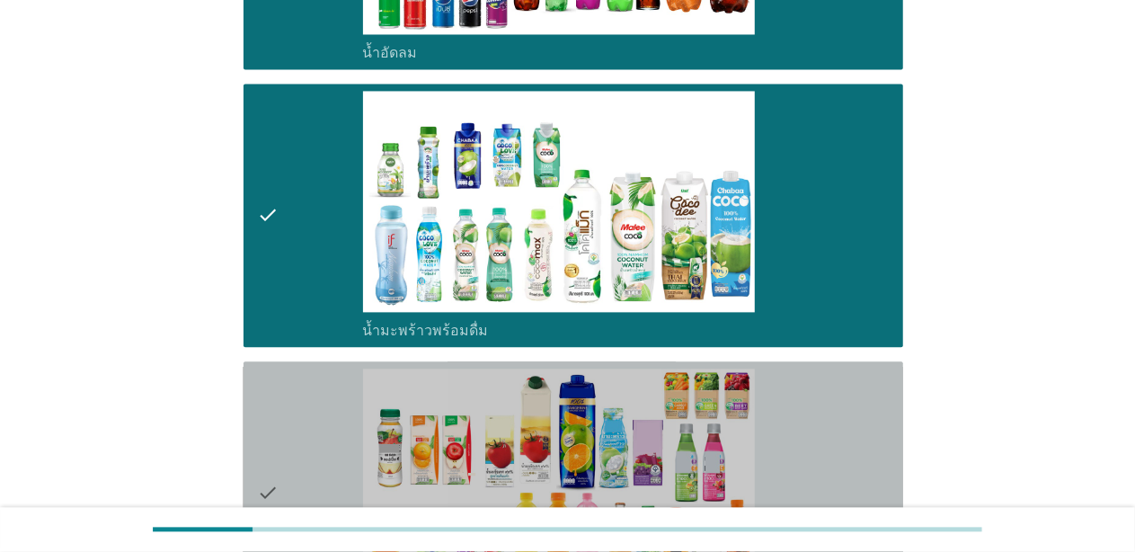
click at [329, 374] on div "check" at bounding box center [310, 493] width 105 height 249
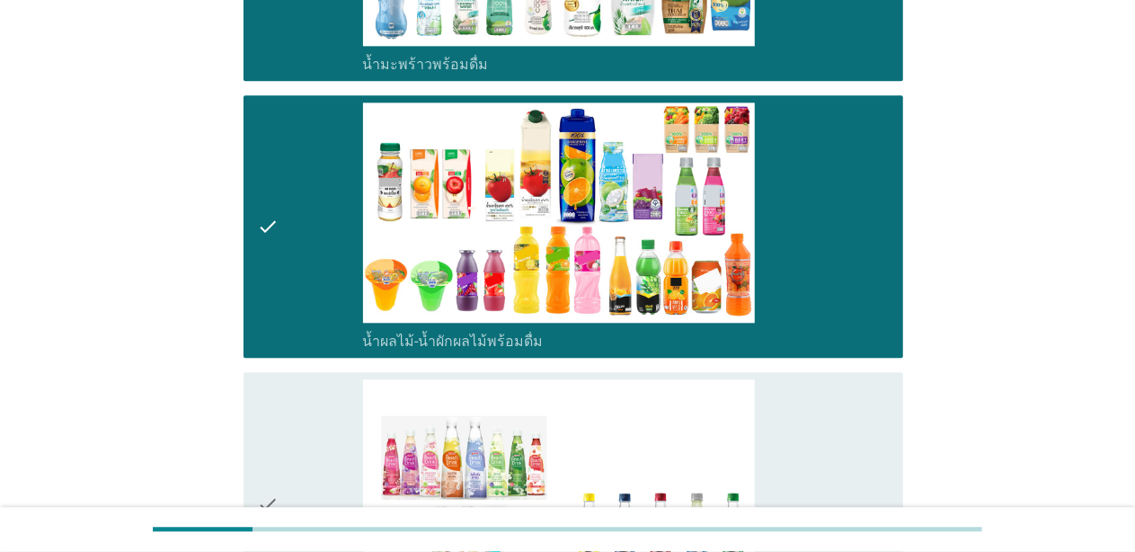
scroll to position [2427, 0]
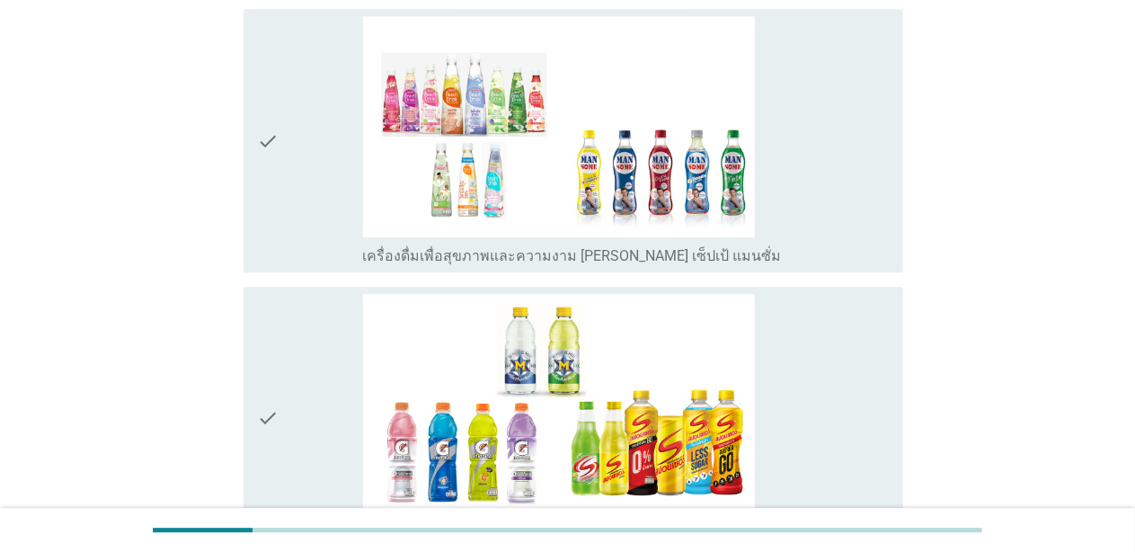
click at [307, 329] on div "check" at bounding box center [310, 418] width 105 height 249
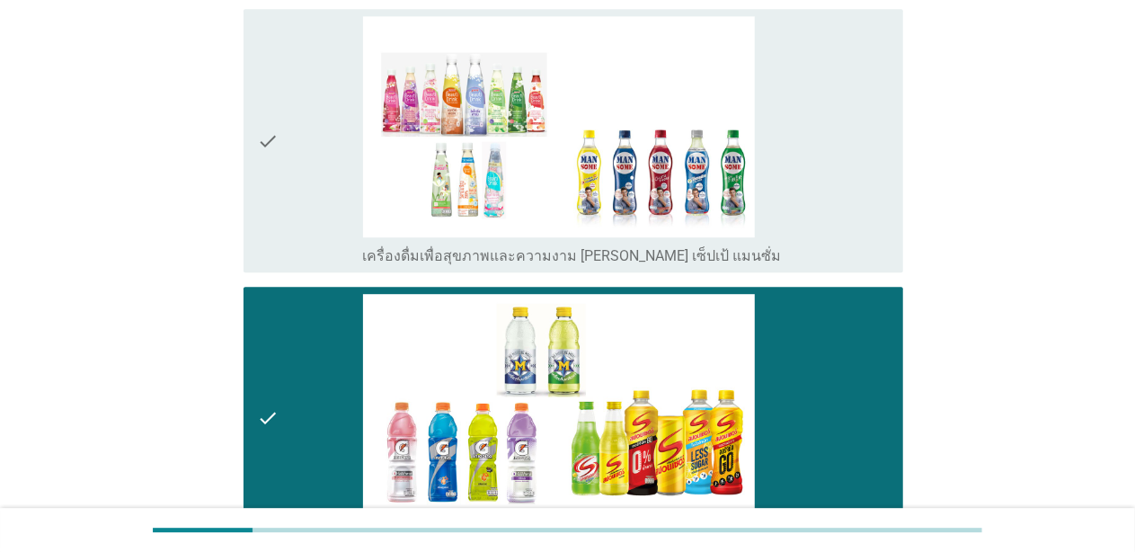
scroll to position [2697, 0]
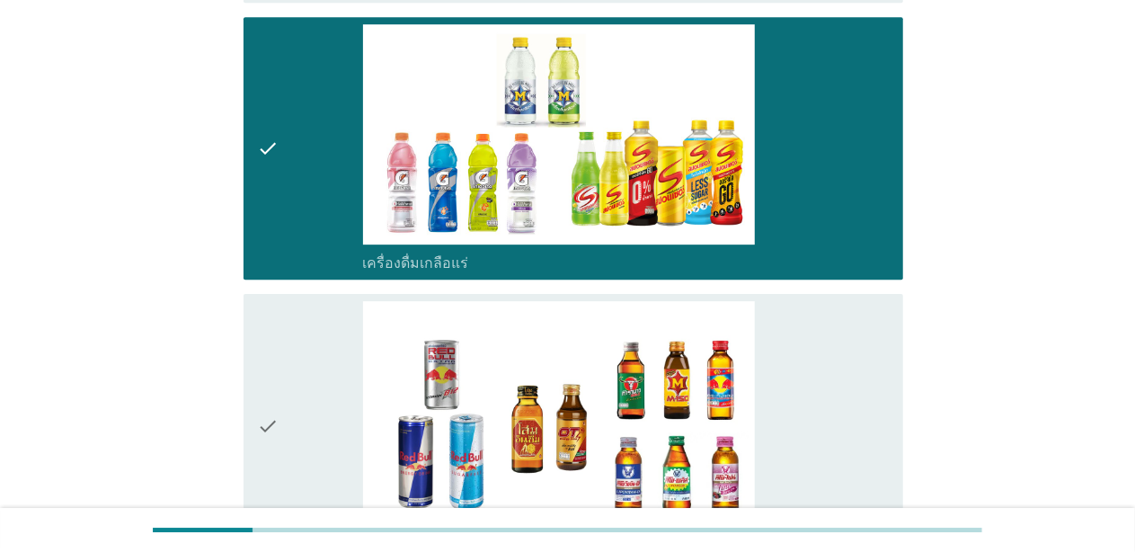
click at [307, 329] on div "check" at bounding box center [310, 425] width 105 height 249
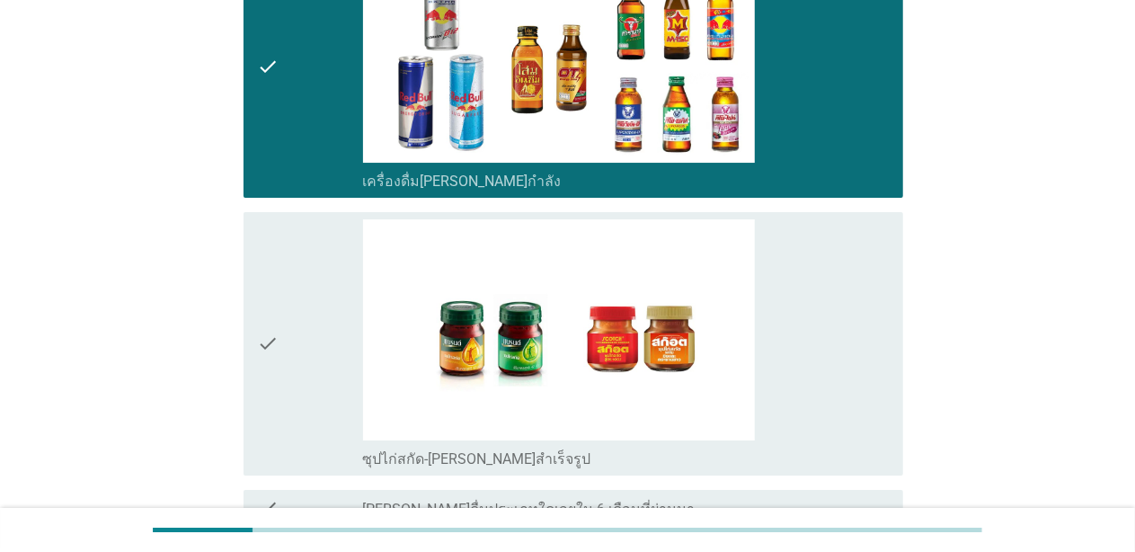
click at [282, 349] on div "check" at bounding box center [310, 343] width 105 height 249
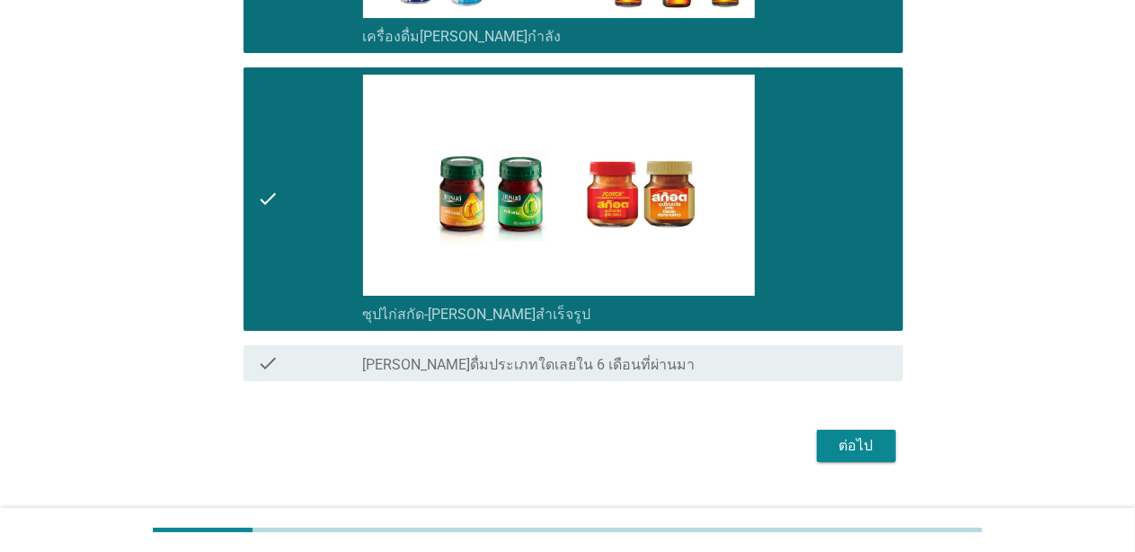
scroll to position [3204, 0]
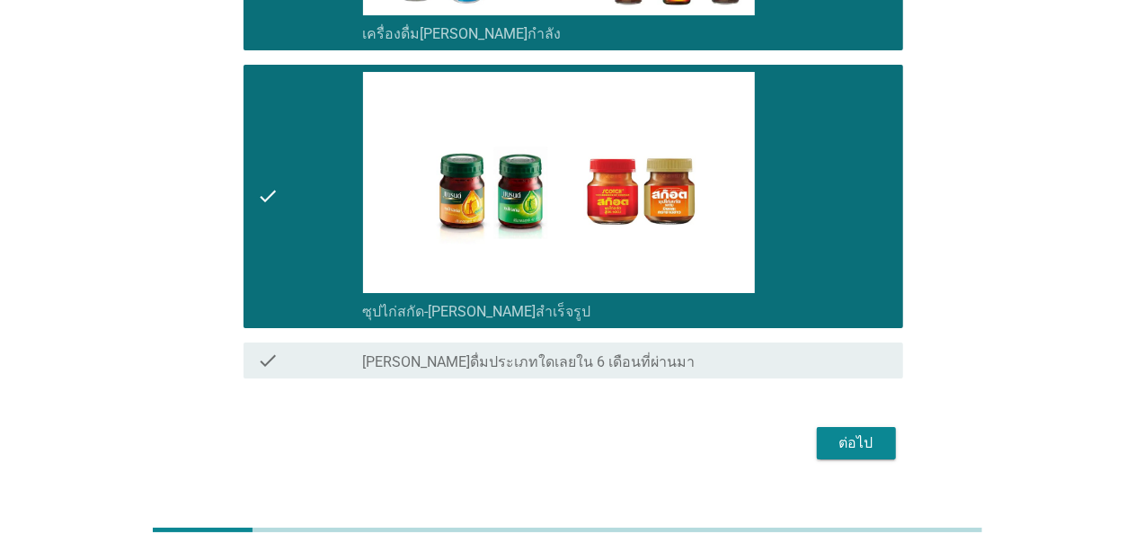
click at [857, 432] on div "ต่อไป" at bounding box center [856, 443] width 50 height 22
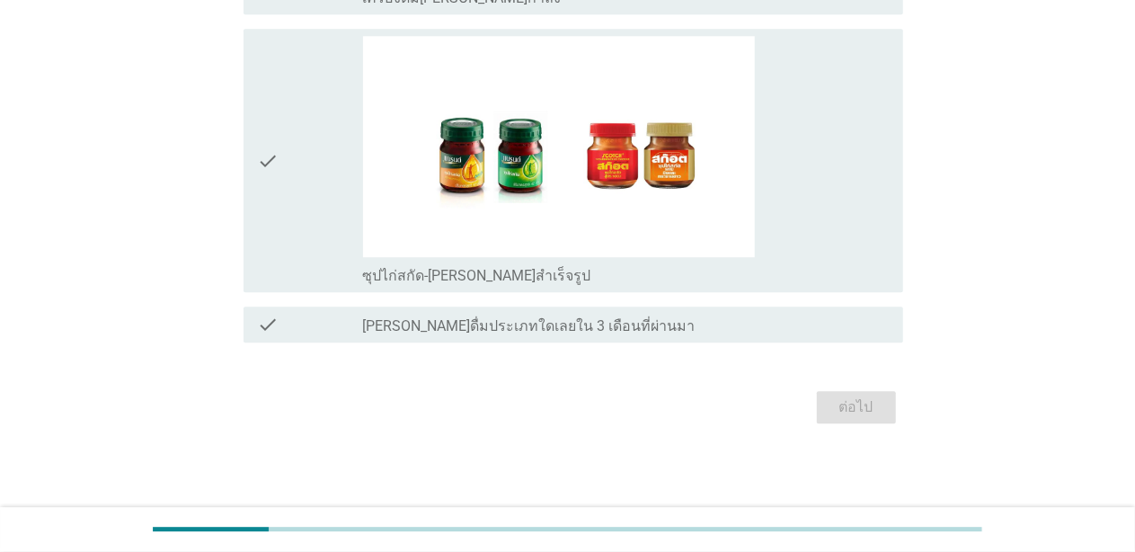
scroll to position [0, 0]
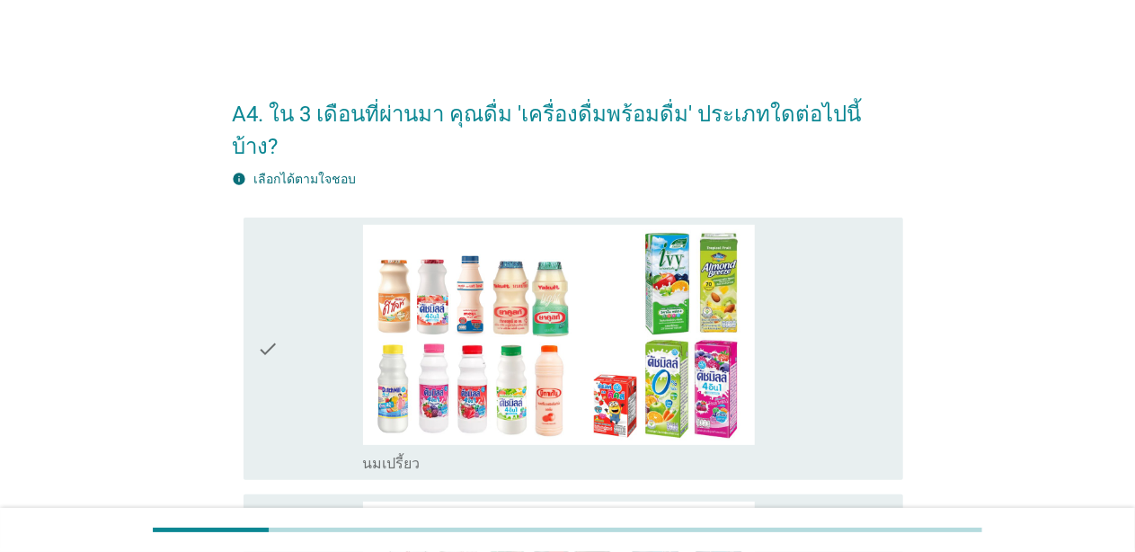
click at [288, 399] on div "check" at bounding box center [310, 349] width 105 height 249
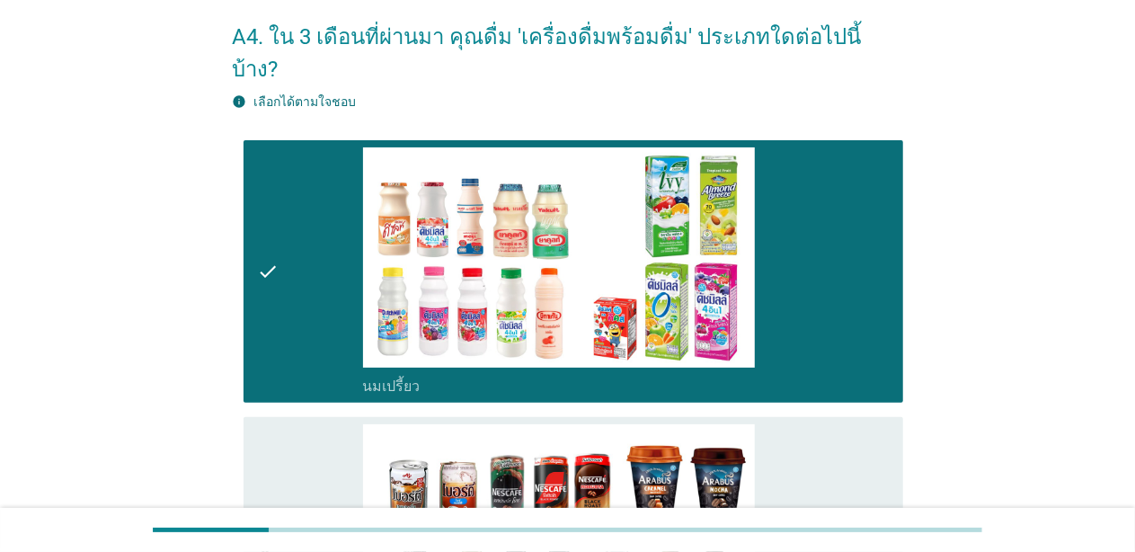
scroll to position [180, 0]
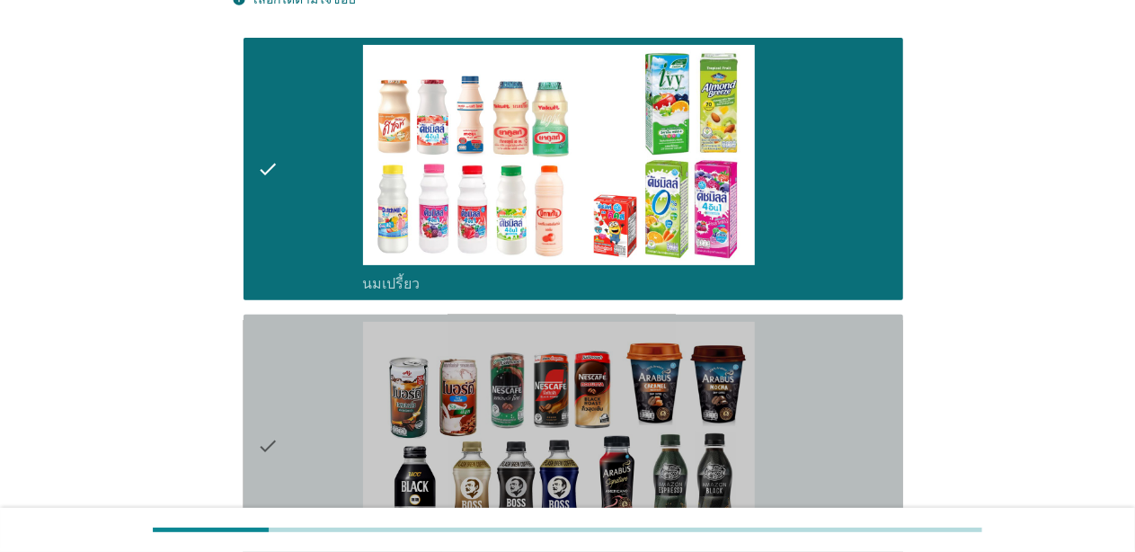
click at [263, 449] on icon "check" at bounding box center [269, 446] width 22 height 249
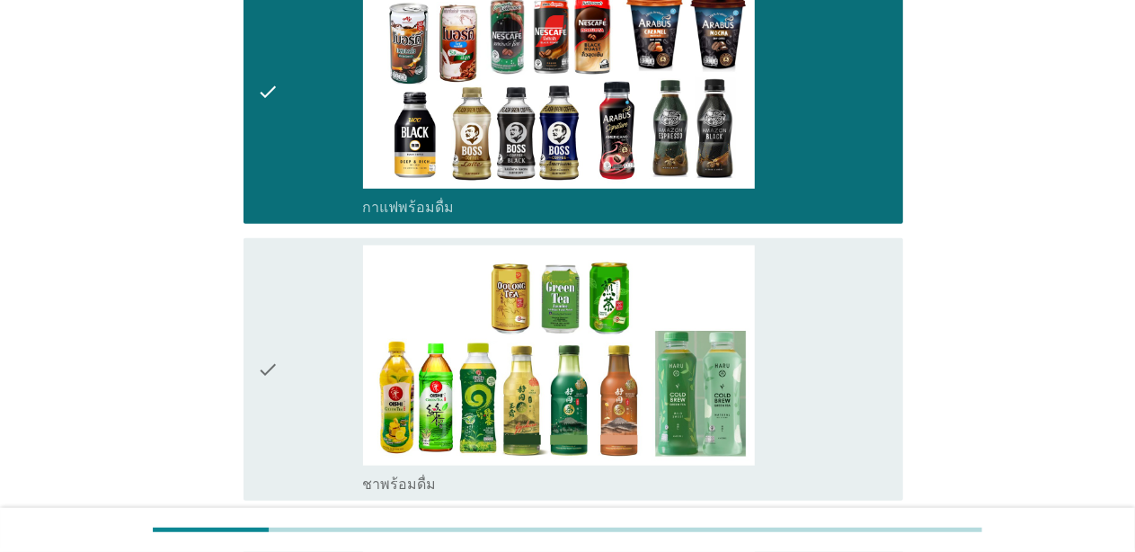
scroll to position [539, 0]
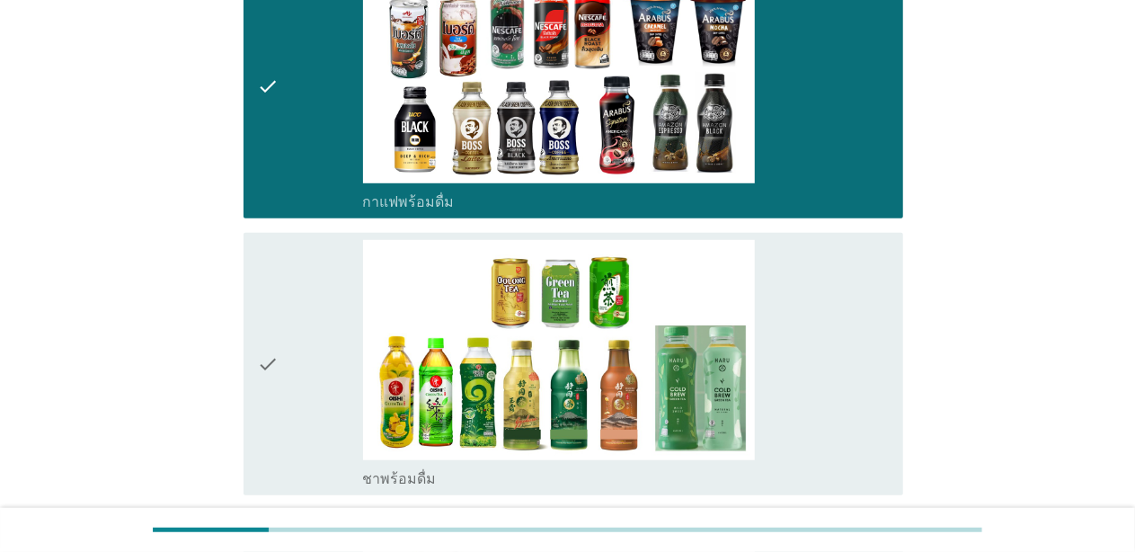
click at [281, 342] on div "check" at bounding box center [310, 364] width 105 height 249
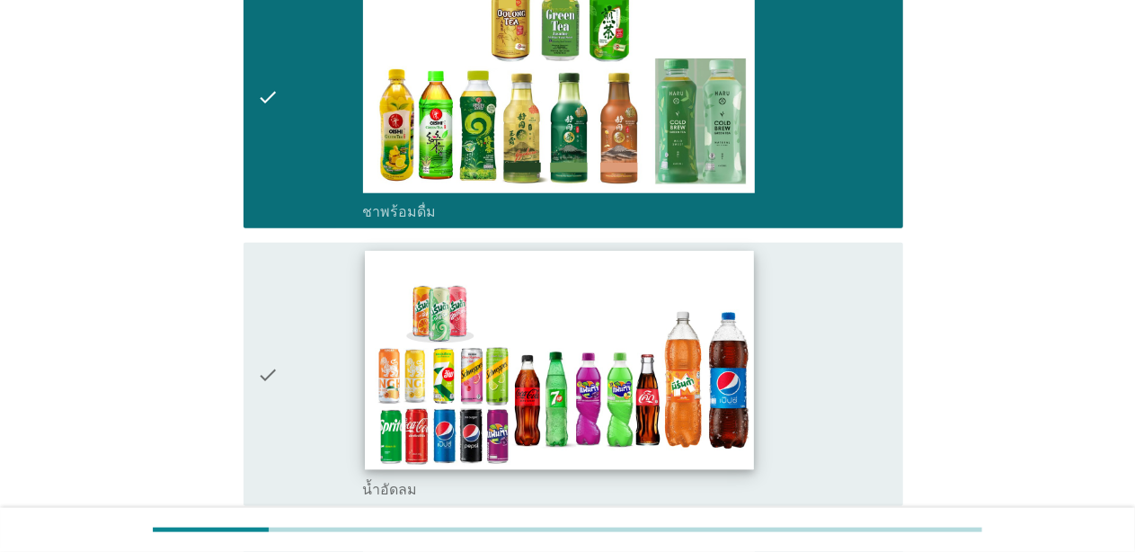
scroll to position [809, 0]
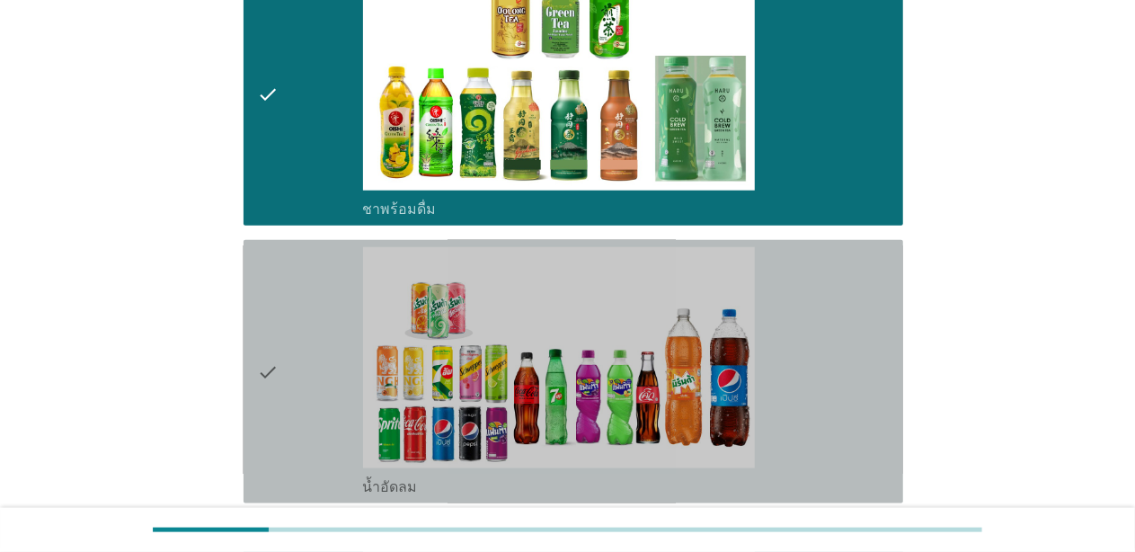
click at [277, 367] on icon "check" at bounding box center [269, 371] width 22 height 249
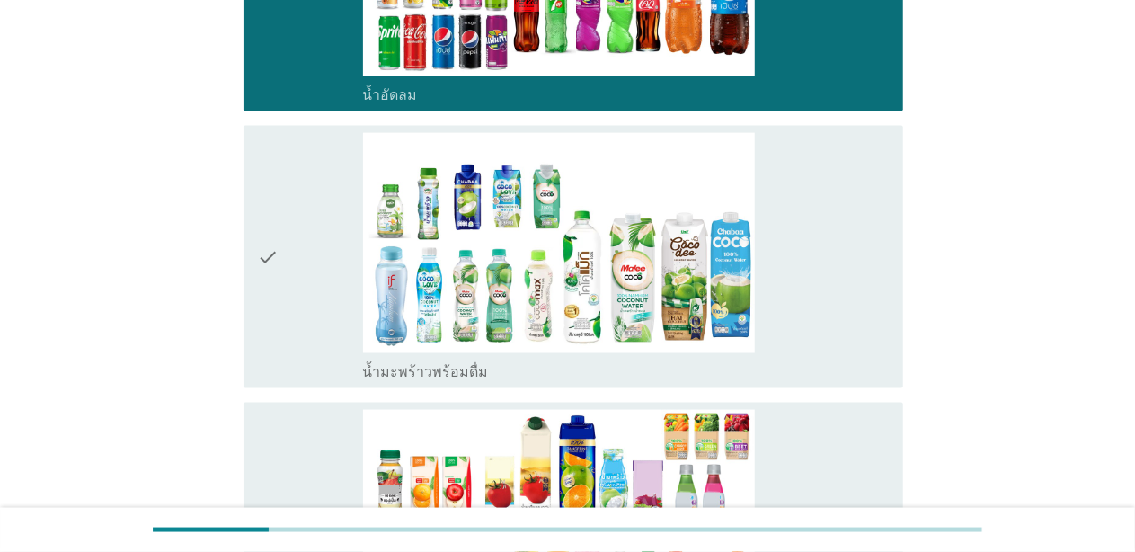
scroll to position [1258, 0]
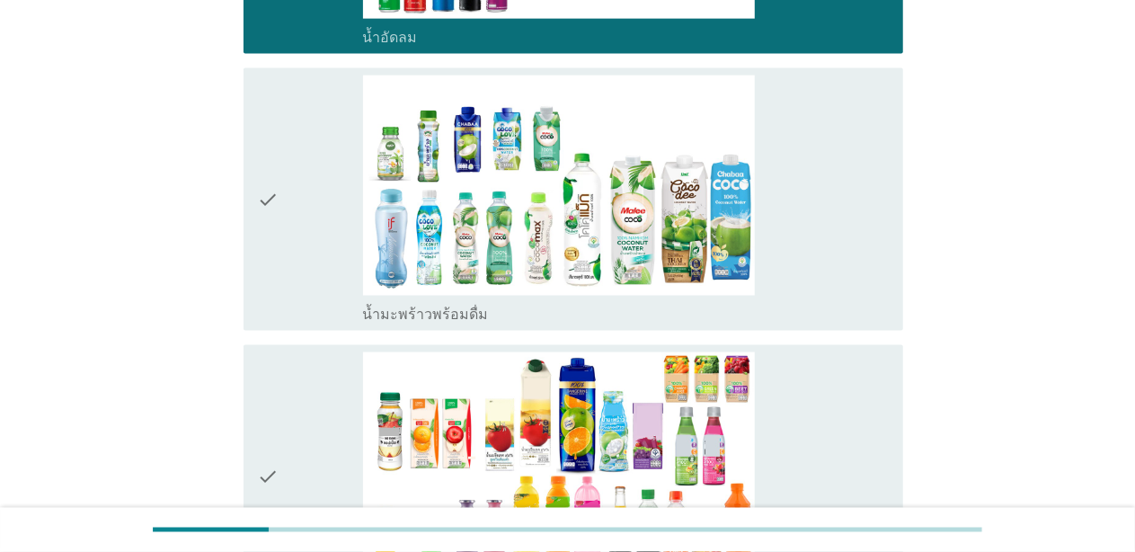
click at [256, 97] on div "check check_box น้ำมะพร้าวพร้อมดื่ม" at bounding box center [574, 199] width 660 height 263
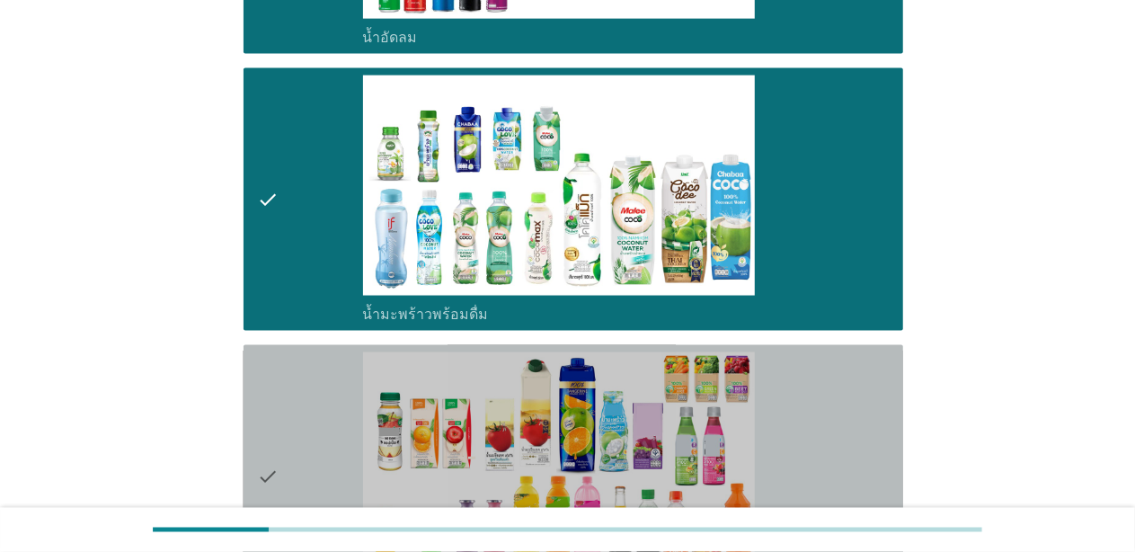
click at [308, 442] on div "check" at bounding box center [310, 476] width 105 height 249
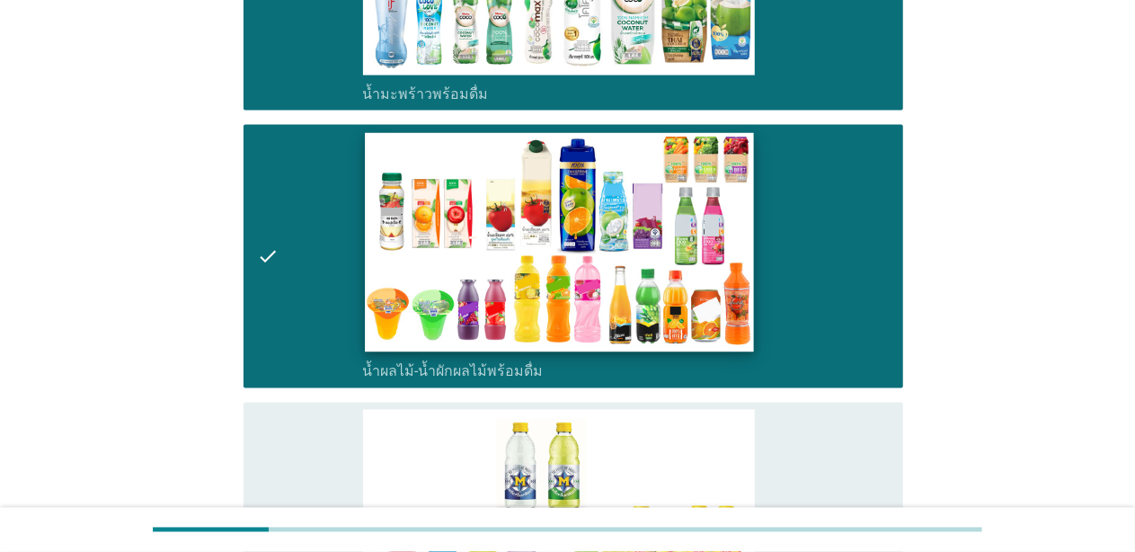
scroll to position [1888, 0]
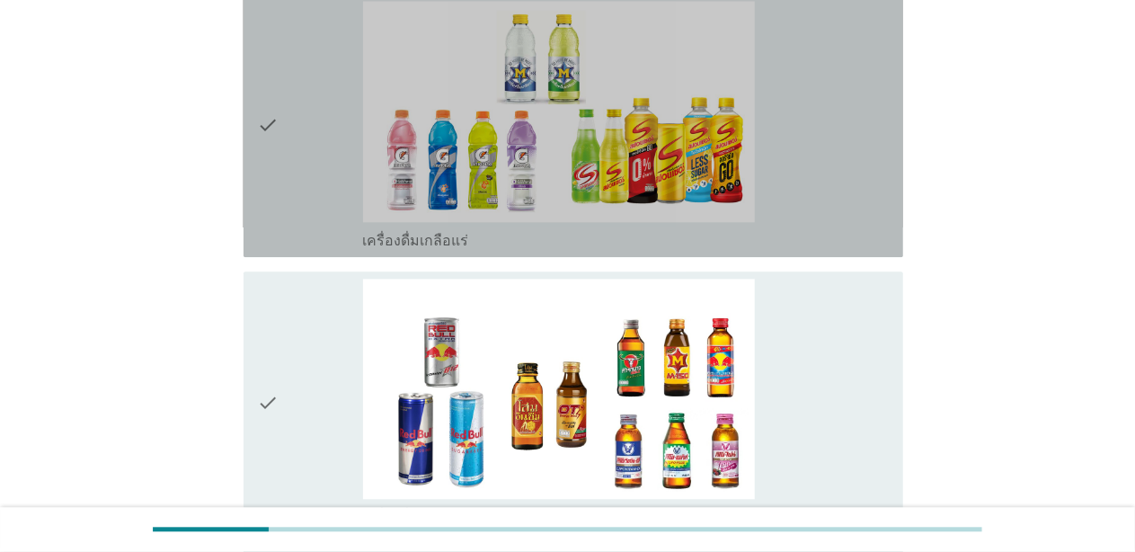
click at [297, 150] on div "check" at bounding box center [310, 125] width 105 height 249
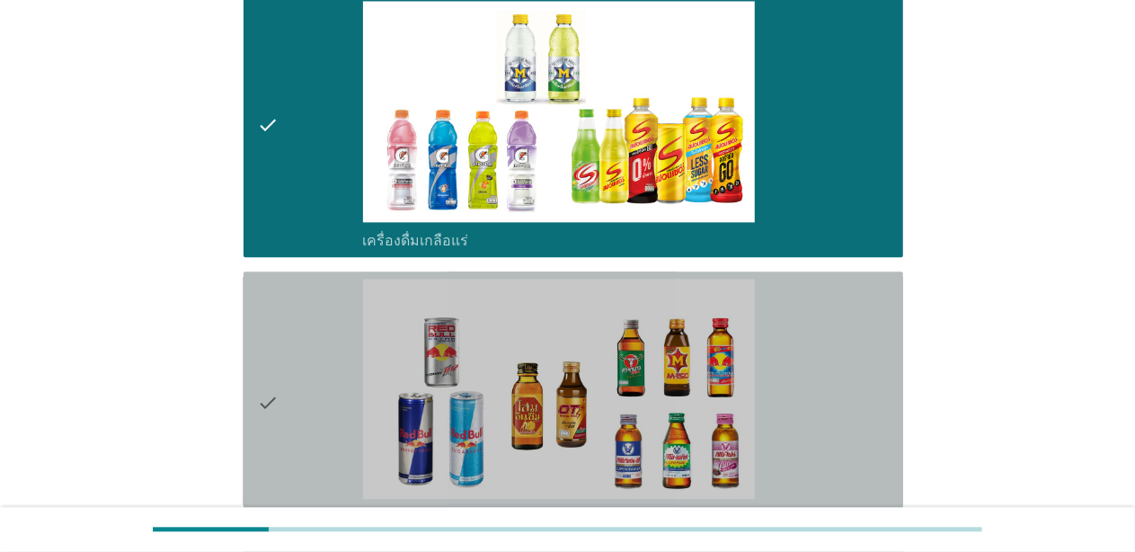
click at [298, 348] on div "check" at bounding box center [310, 403] width 105 height 249
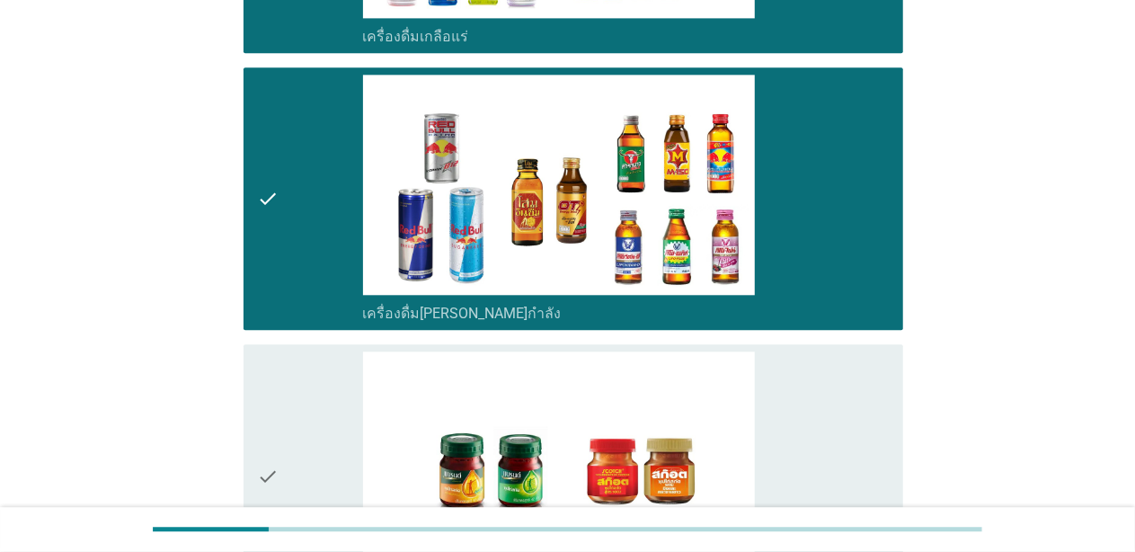
scroll to position [2067, 0]
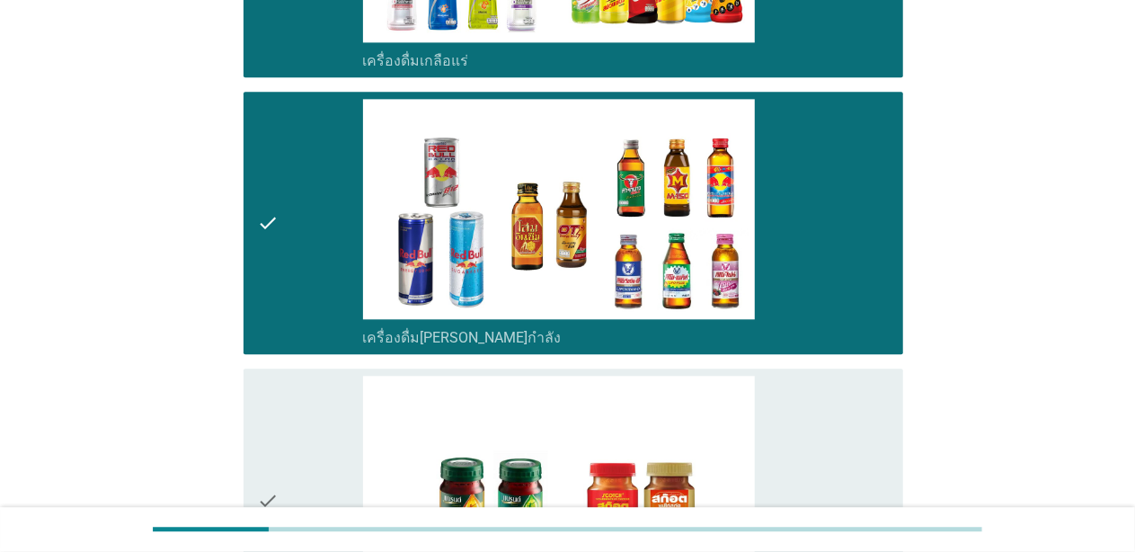
click at [289, 376] on div "check" at bounding box center [310, 500] width 105 height 249
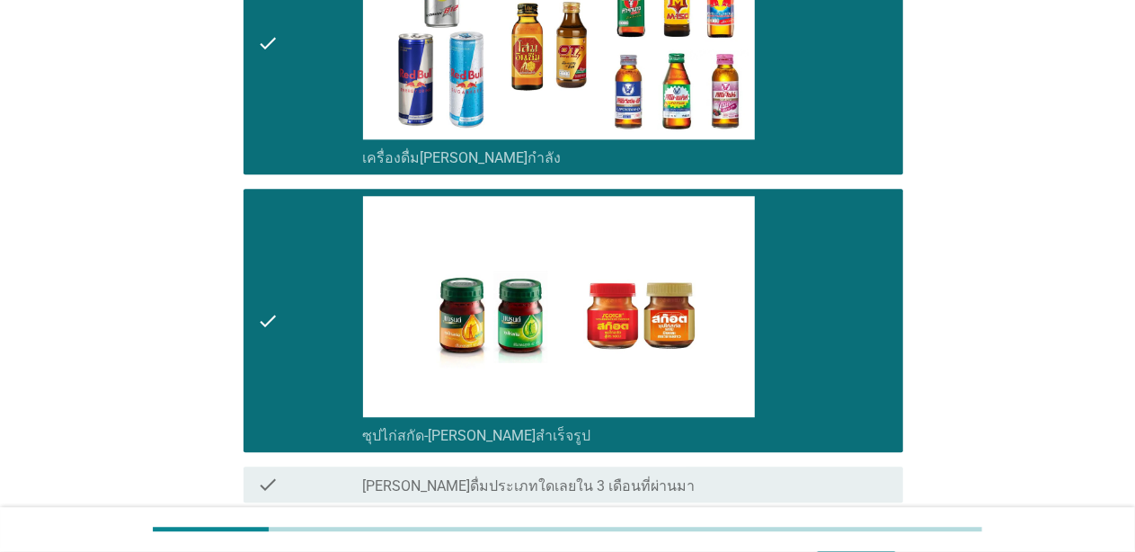
scroll to position [2372, 0]
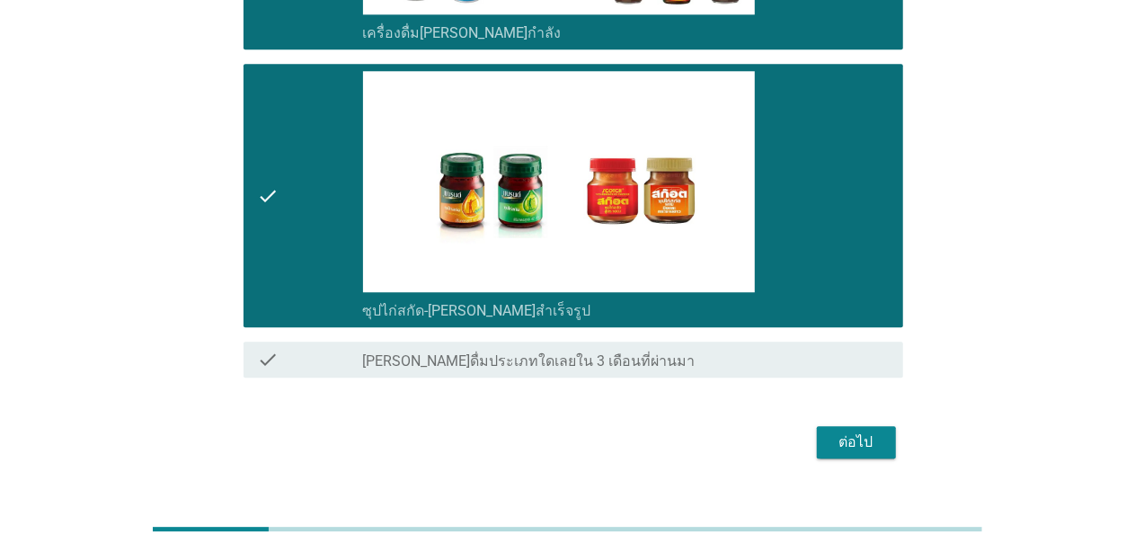
click at [878, 431] on div "ต่อไป" at bounding box center [856, 442] width 50 height 22
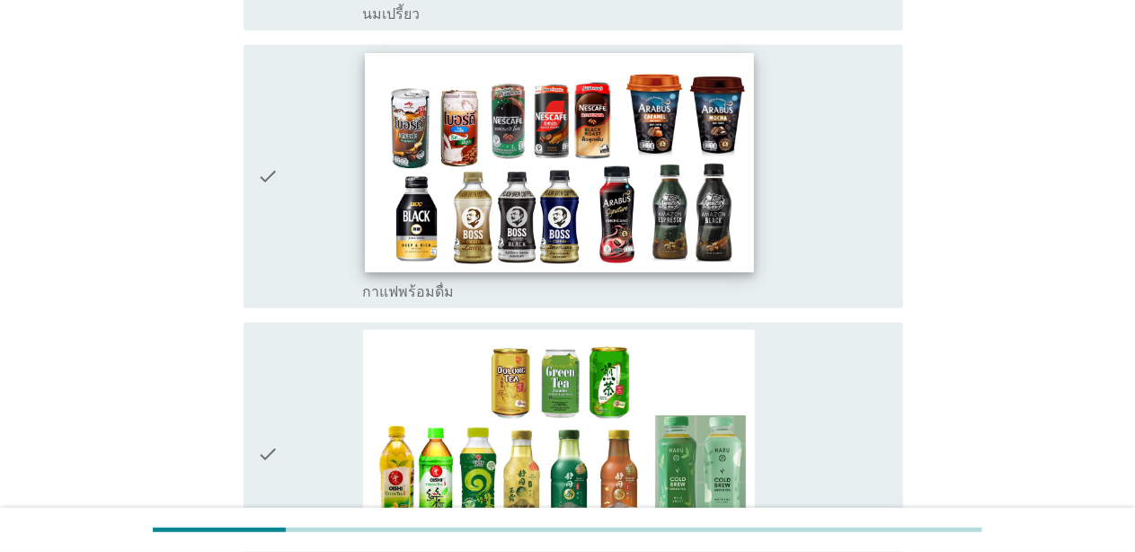
scroll to position [0, 0]
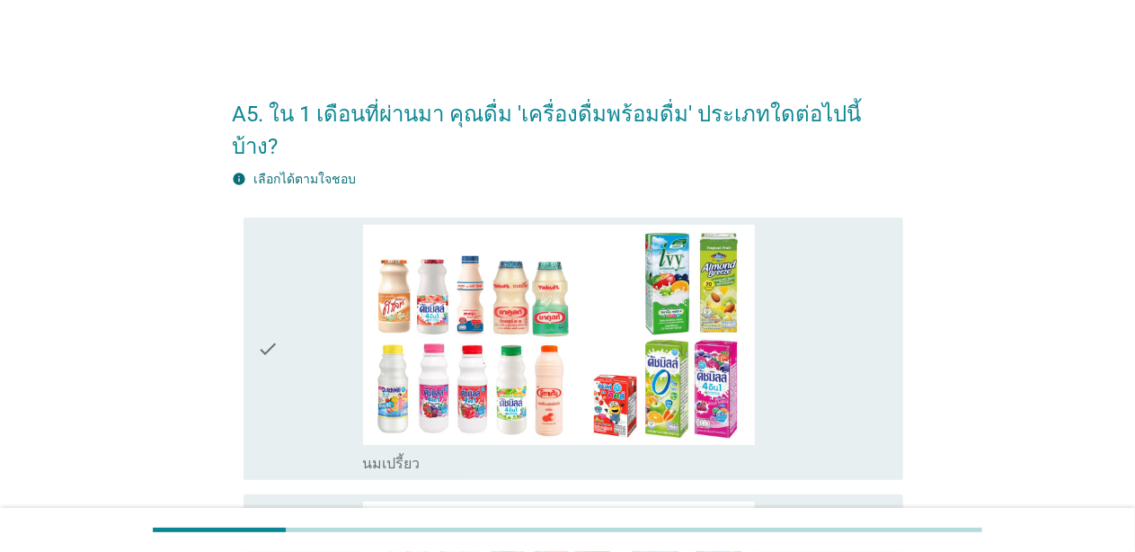
click at [278, 417] on icon "check" at bounding box center [269, 349] width 22 height 249
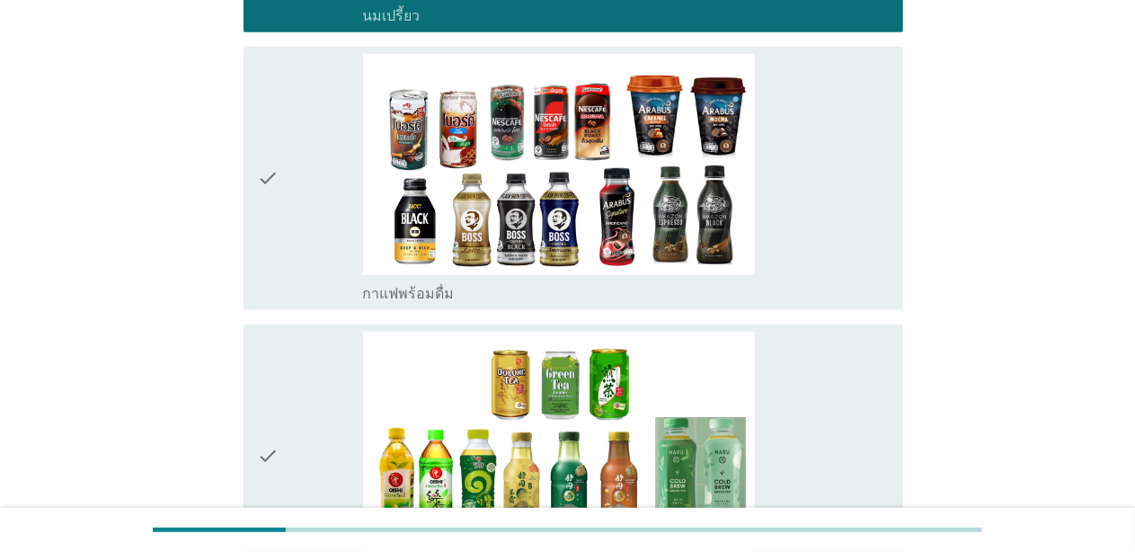
scroll to position [449, 0]
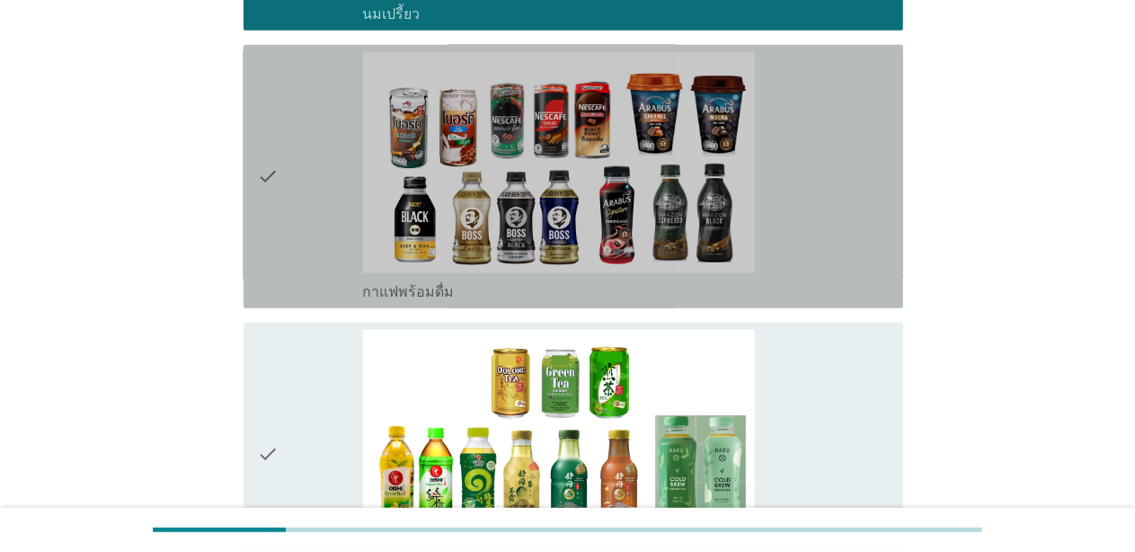
click at [280, 196] on div "check" at bounding box center [310, 176] width 105 height 249
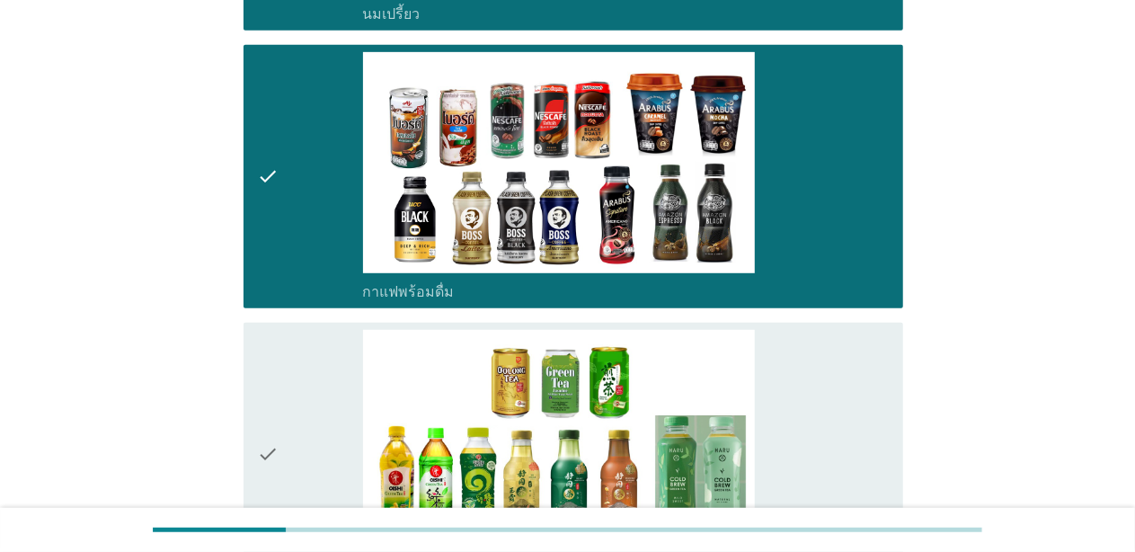
click at [256, 370] on div "check check_box ชาพร้อมดื่ม" at bounding box center [574, 454] width 660 height 263
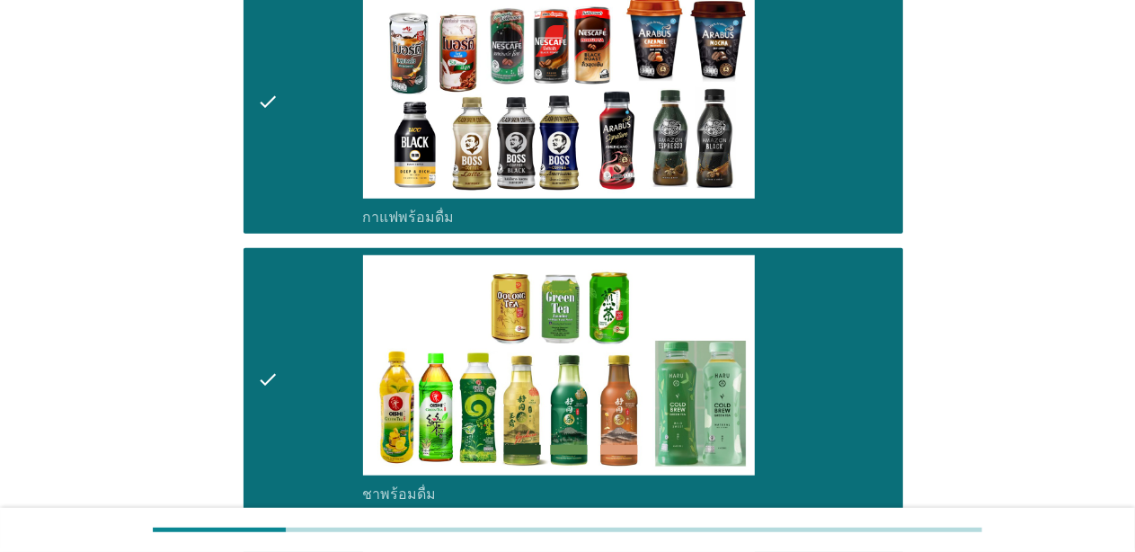
scroll to position [719, 0]
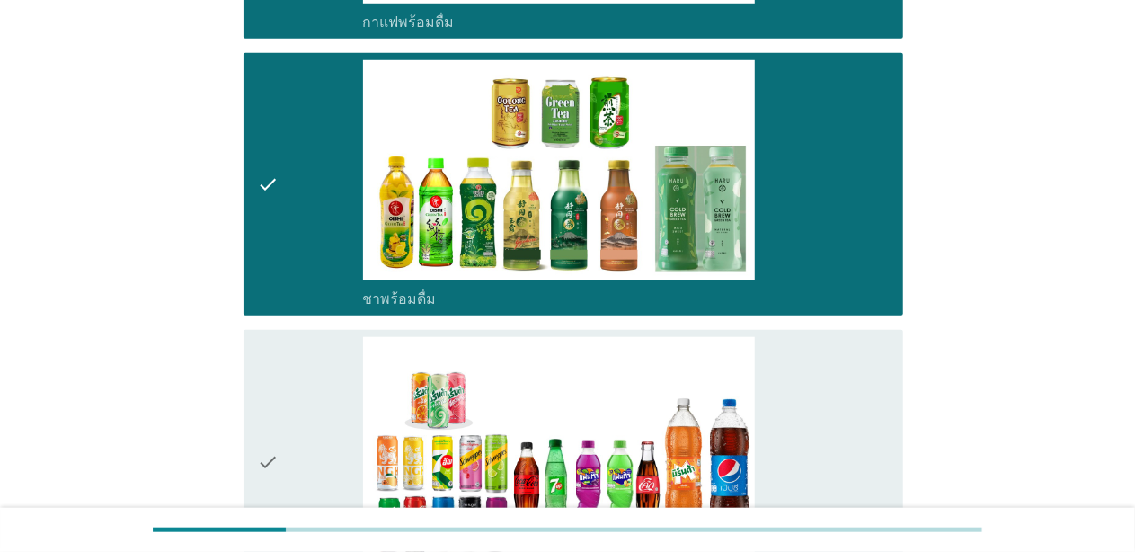
click at [289, 361] on div "check" at bounding box center [310, 461] width 105 height 249
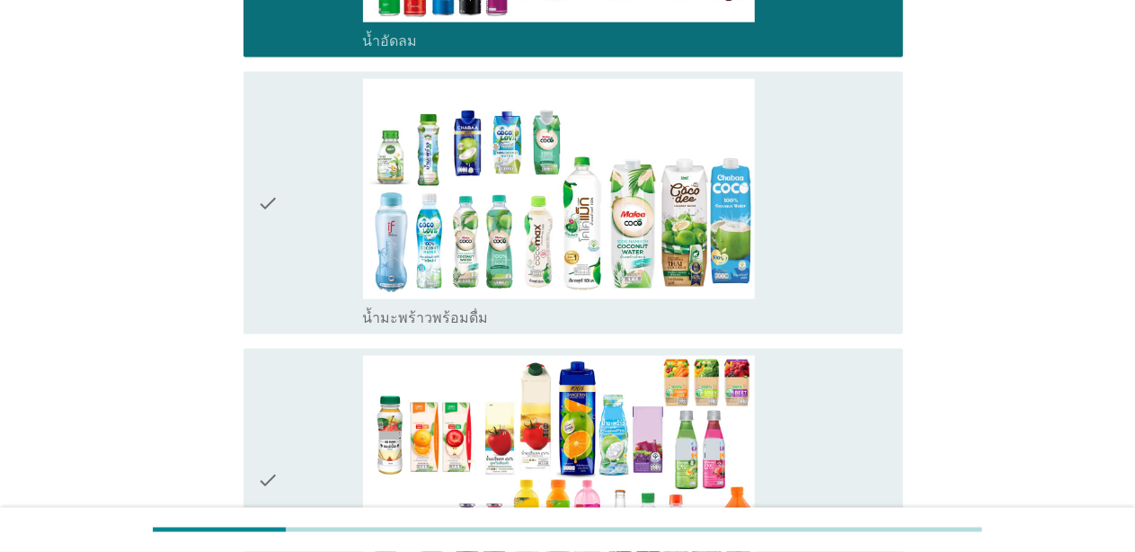
scroll to position [1258, 0]
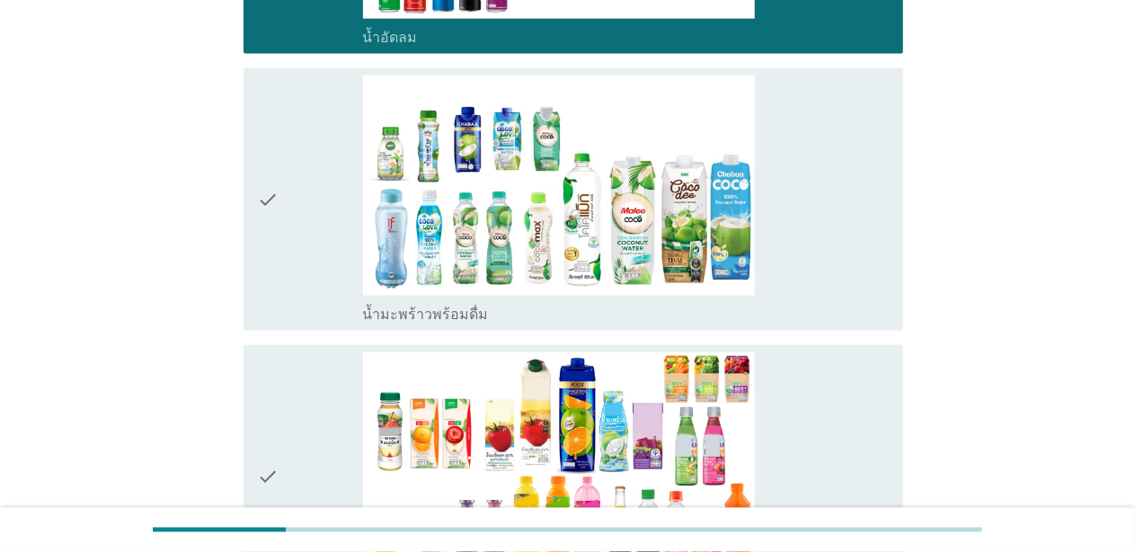
click at [325, 219] on div "check" at bounding box center [310, 200] width 105 height 249
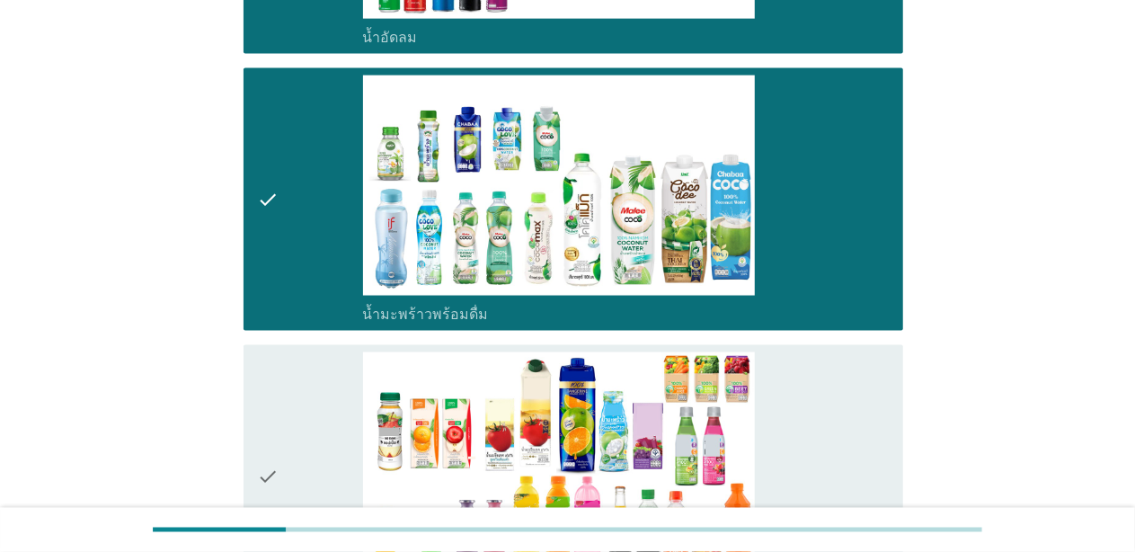
scroll to position [1438, 0]
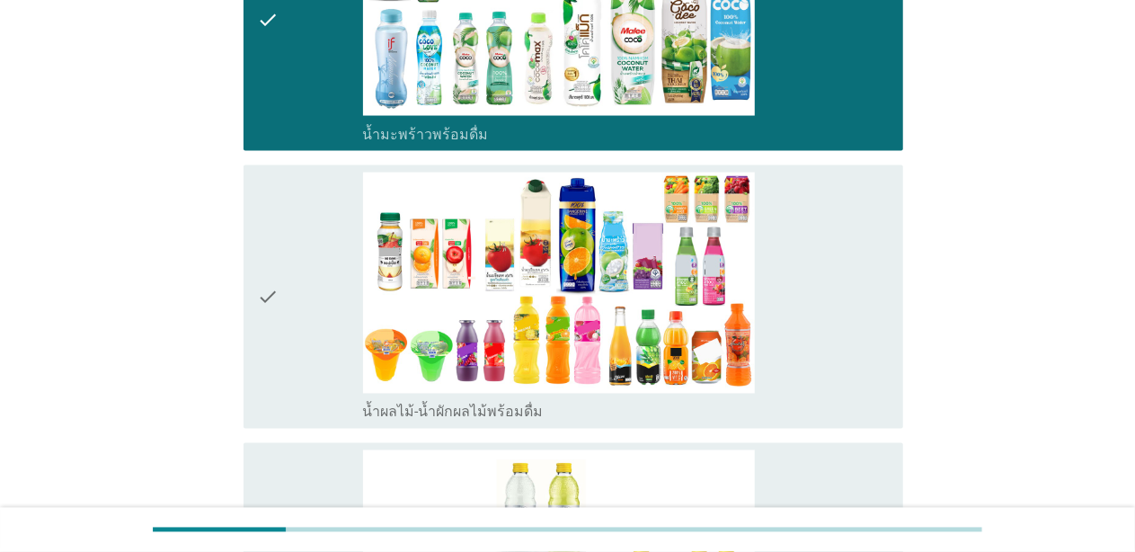
click at [324, 223] on div "check" at bounding box center [310, 297] width 105 height 249
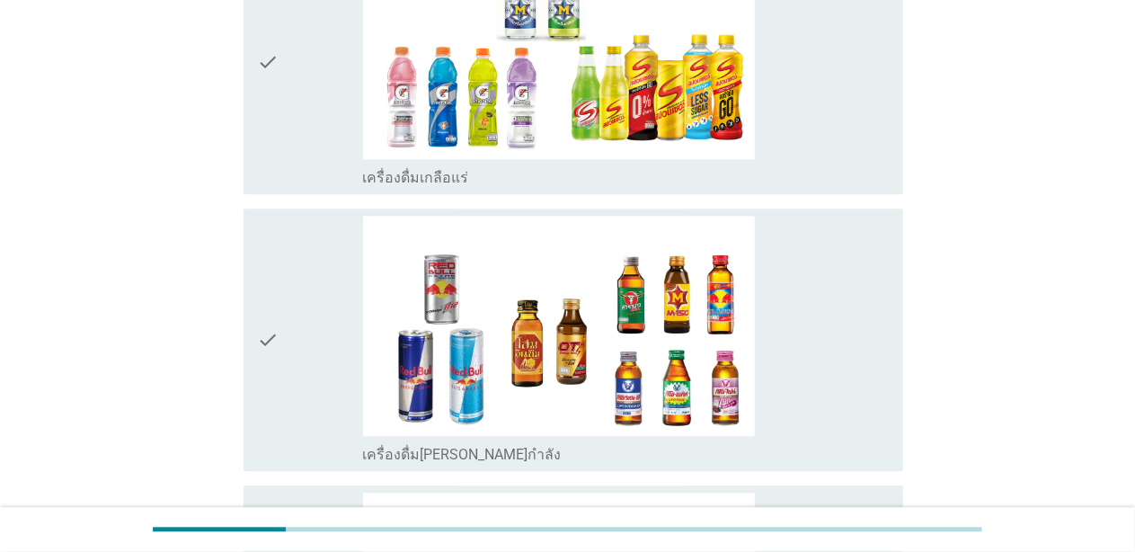
scroll to position [1978, 0]
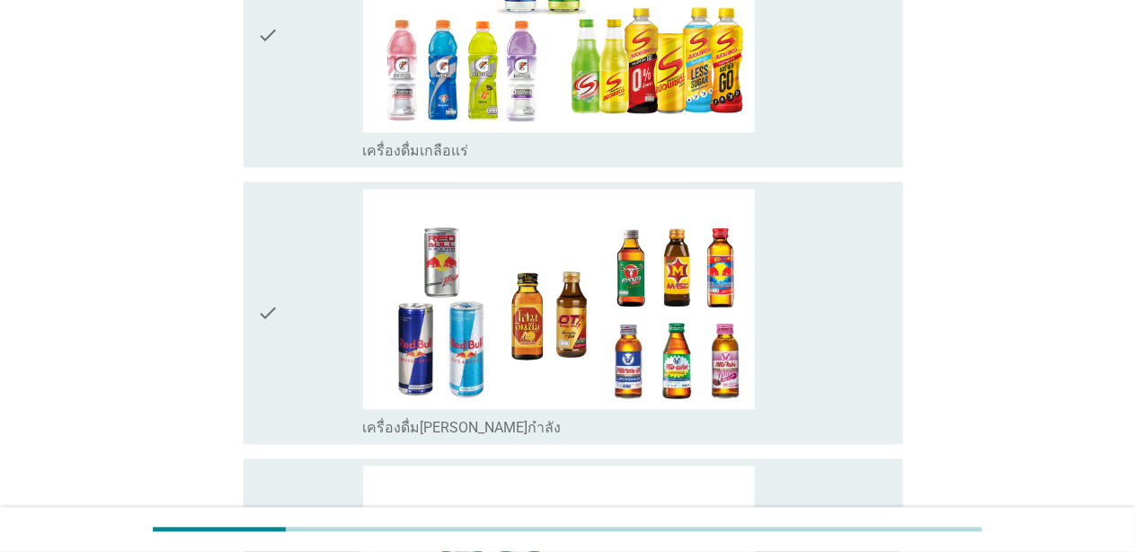
click at [310, 27] on div "check" at bounding box center [310, 35] width 105 height 249
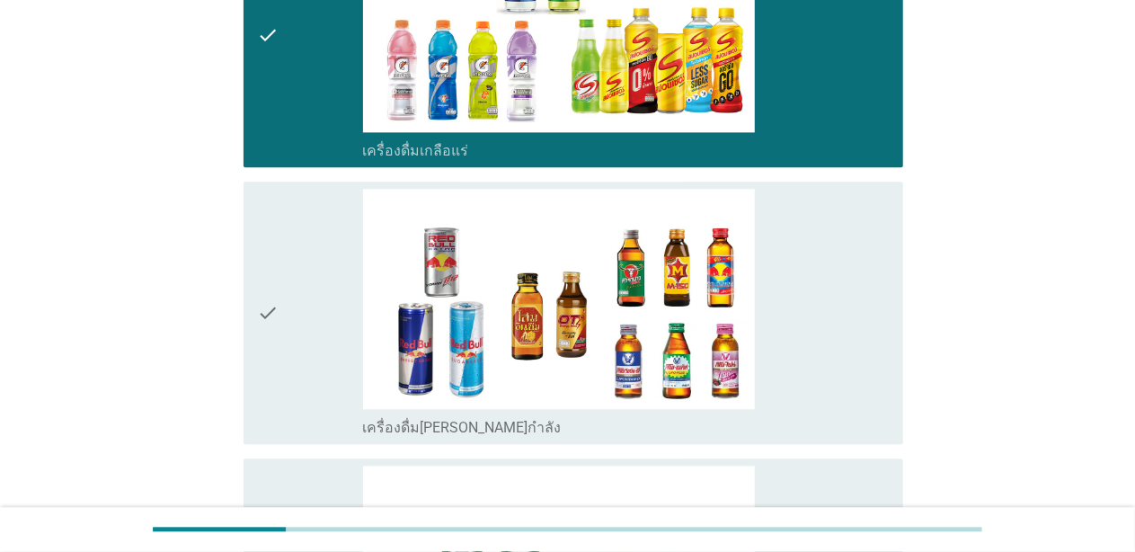
click at [327, 221] on div "check" at bounding box center [310, 313] width 105 height 249
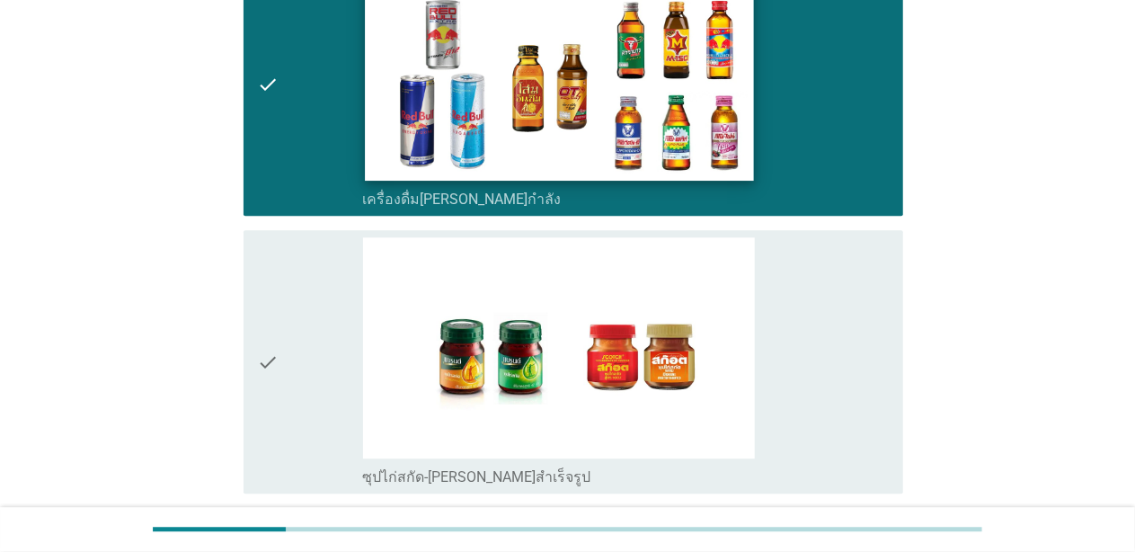
scroll to position [2247, 0]
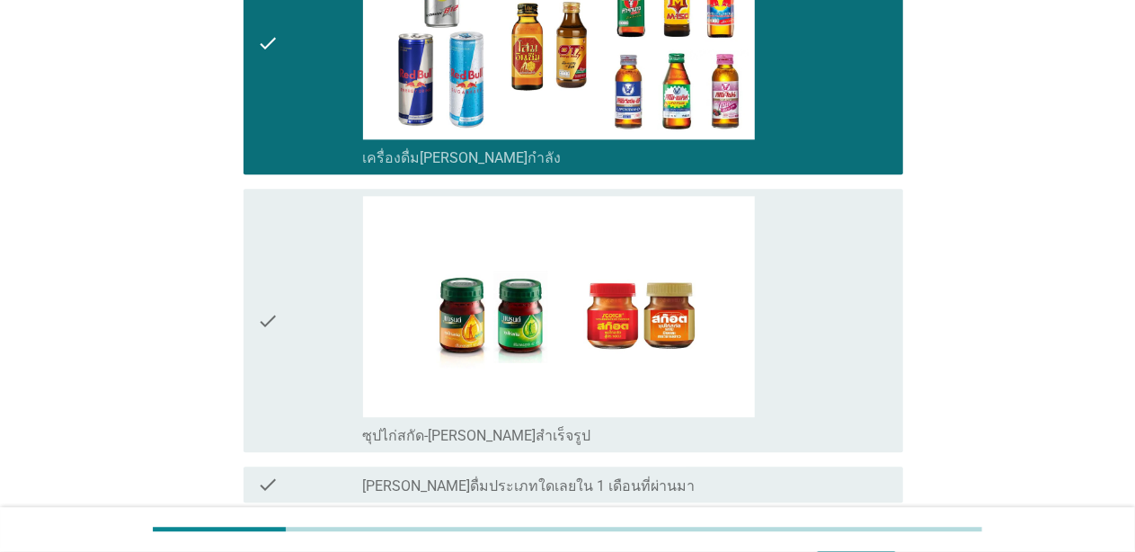
click at [342, 289] on div "check" at bounding box center [310, 320] width 105 height 249
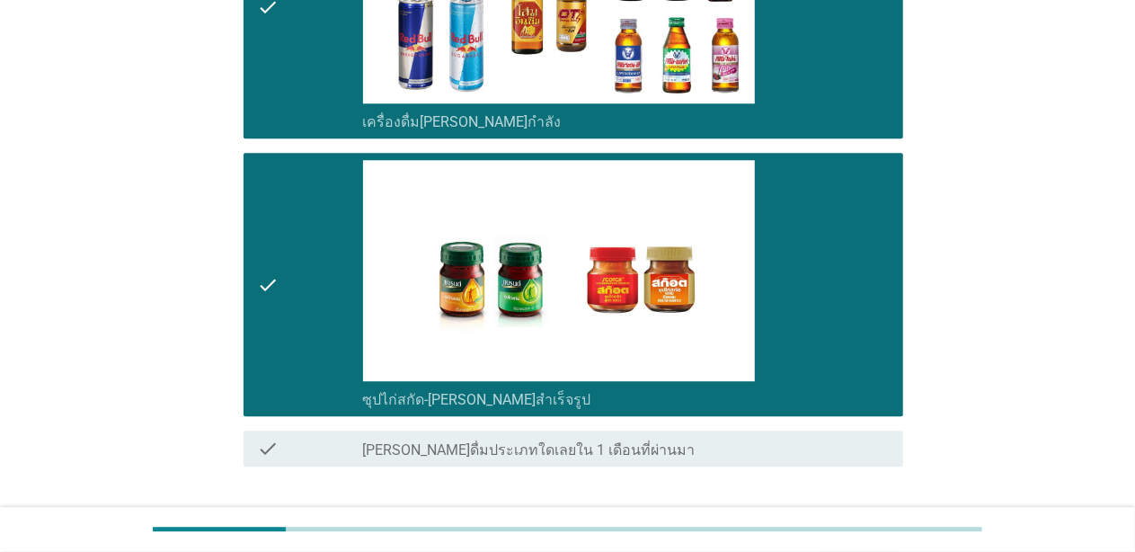
scroll to position [2372, 0]
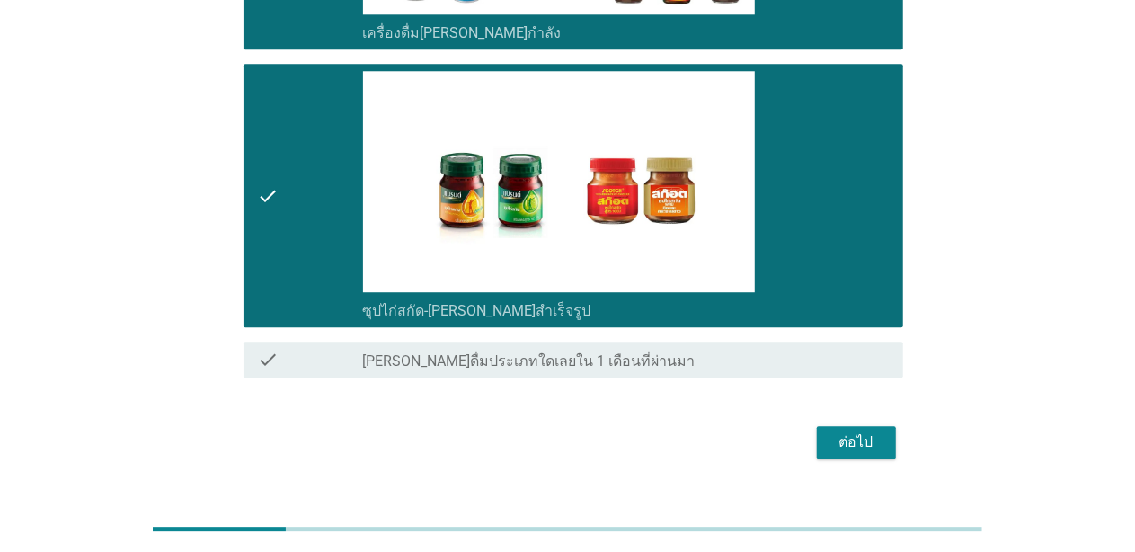
click at [342, 216] on div "check" at bounding box center [310, 195] width 105 height 249
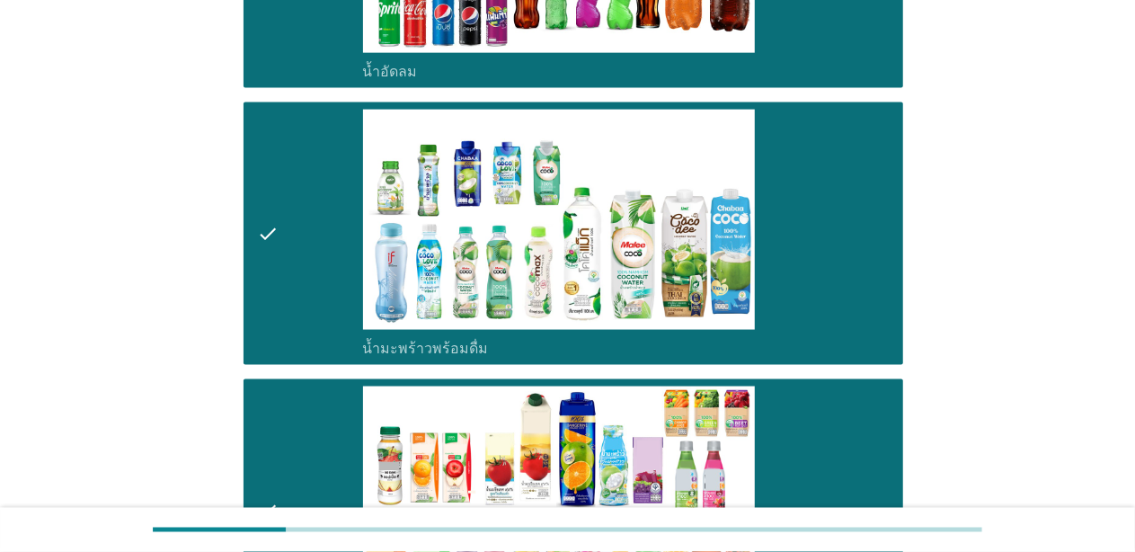
scroll to position [1383, 0]
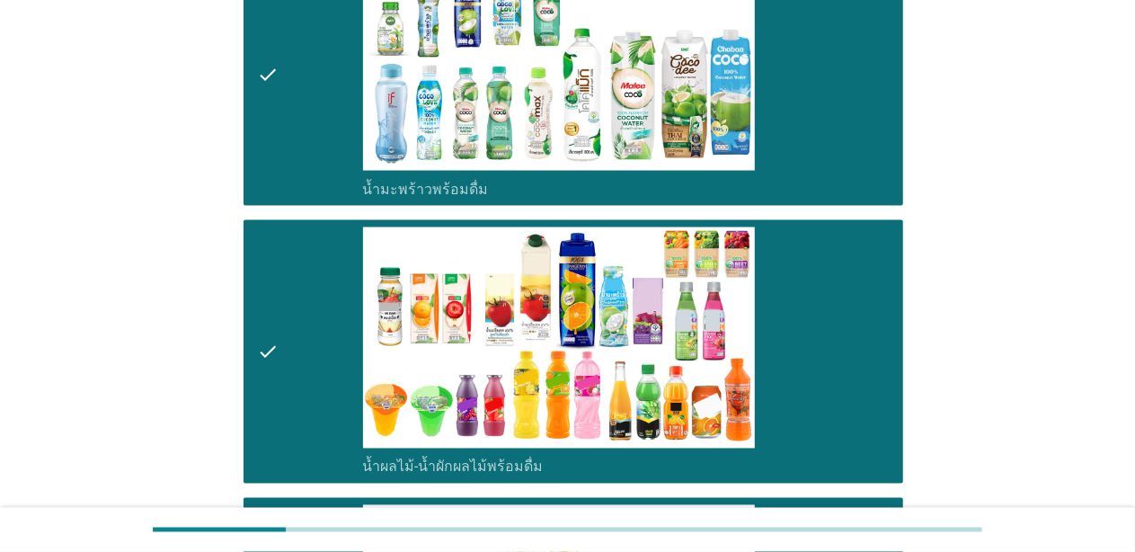
click at [350, 282] on div "check" at bounding box center [310, 351] width 105 height 249
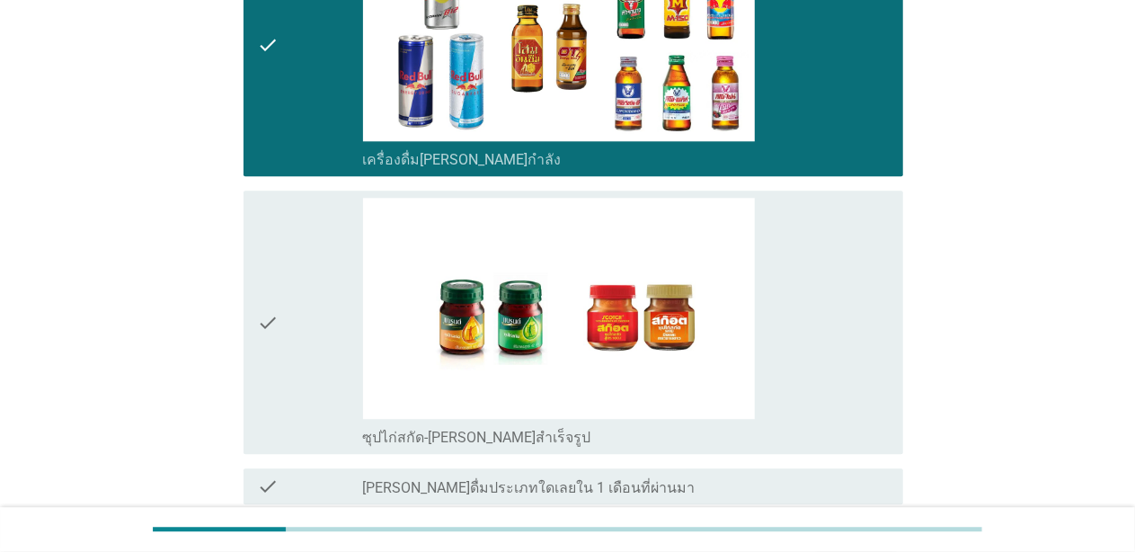
scroll to position [2247, 0]
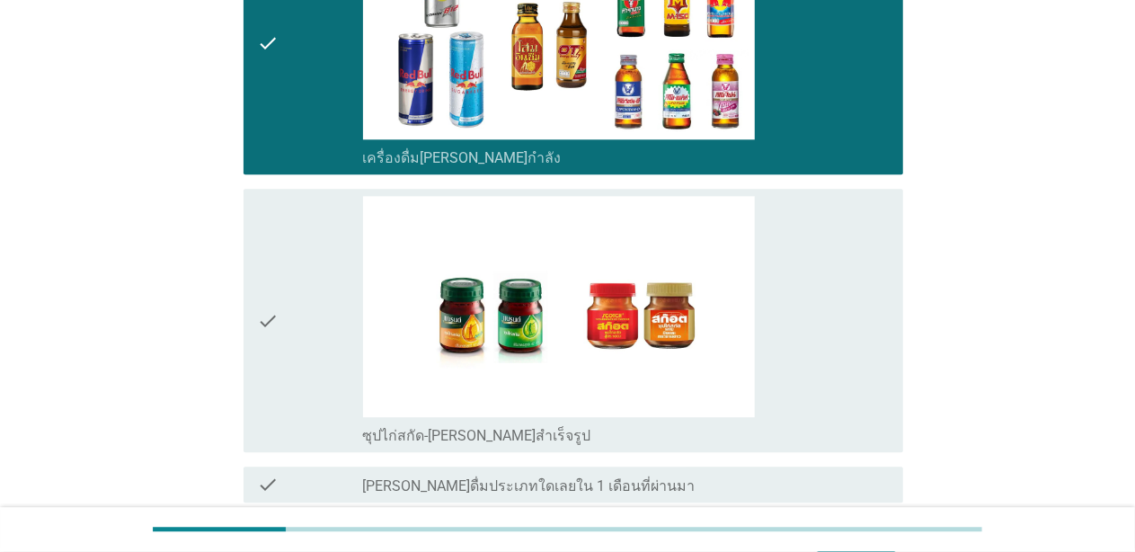
click at [285, 280] on div "check" at bounding box center [310, 320] width 105 height 249
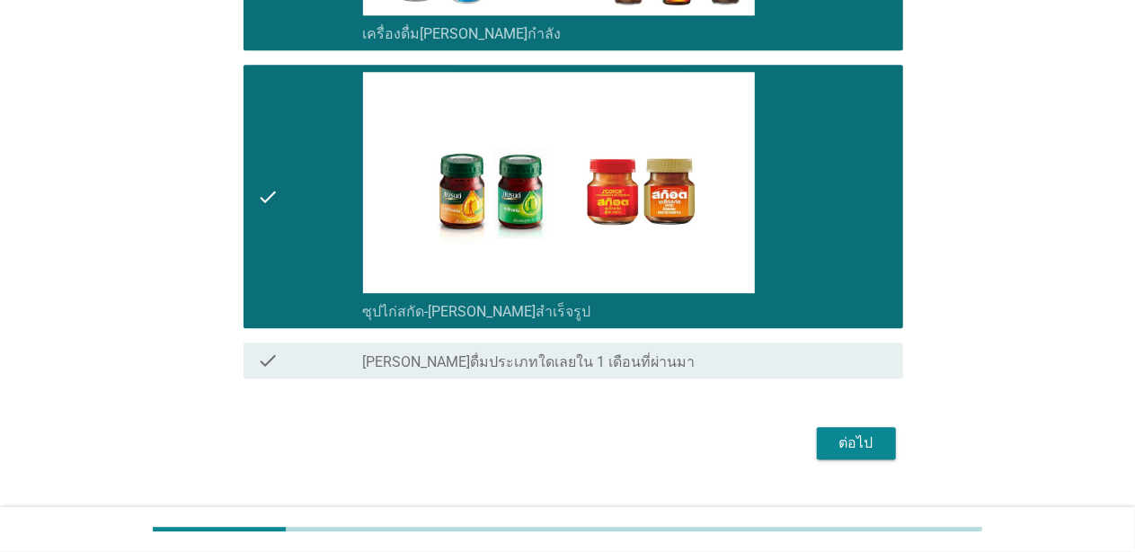
scroll to position [2372, 0]
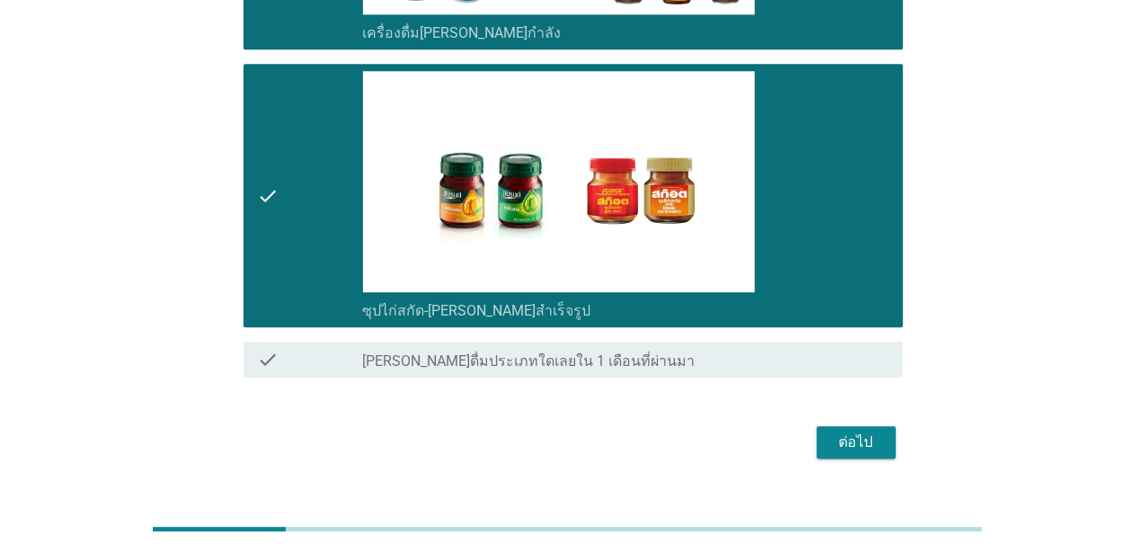
click at [872, 431] on div "ต่อไป" at bounding box center [856, 442] width 50 height 22
